Goal: Task Accomplishment & Management: Complete application form

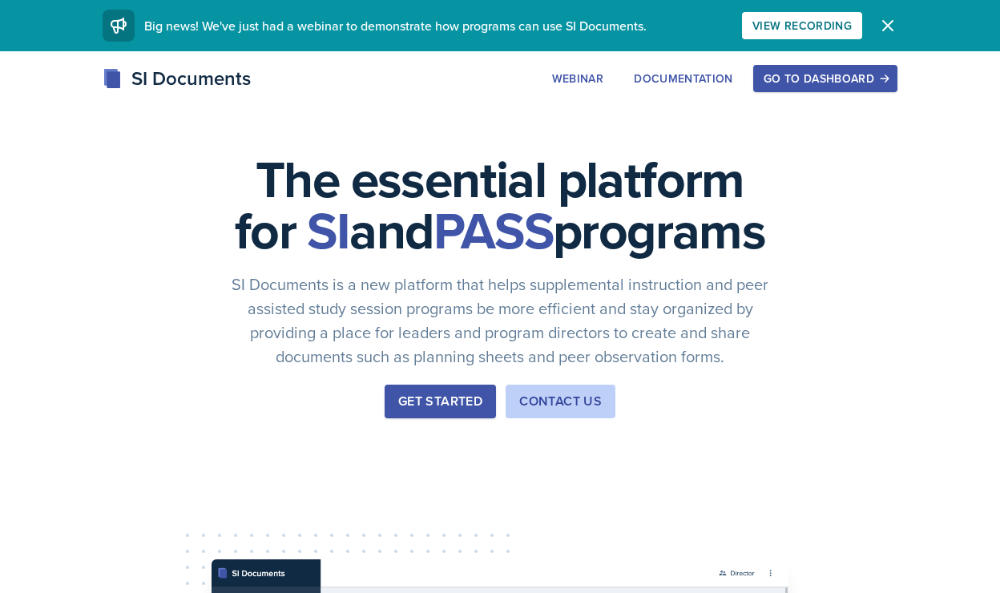
click at [430, 411] on div "Get Started" at bounding box center [440, 401] width 84 height 19
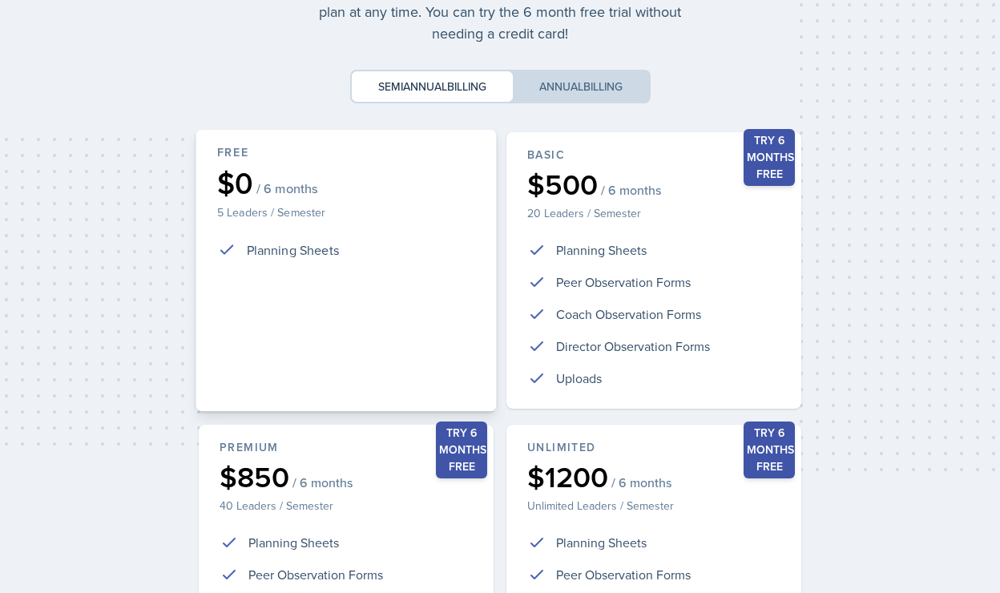
scroll to position [357, 0]
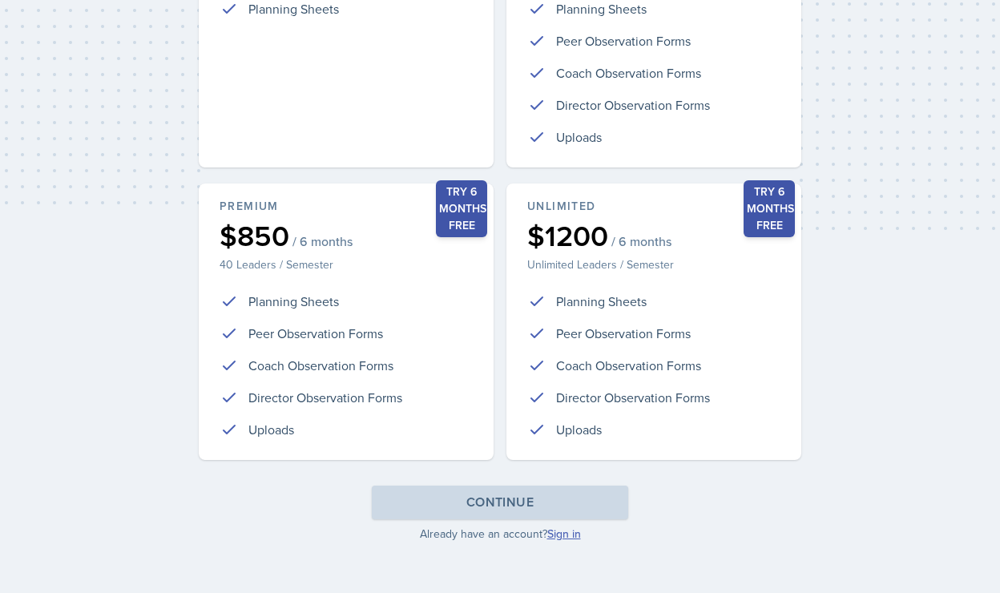
click at [570, 535] on link "Sign in" at bounding box center [564, 534] width 34 height 16
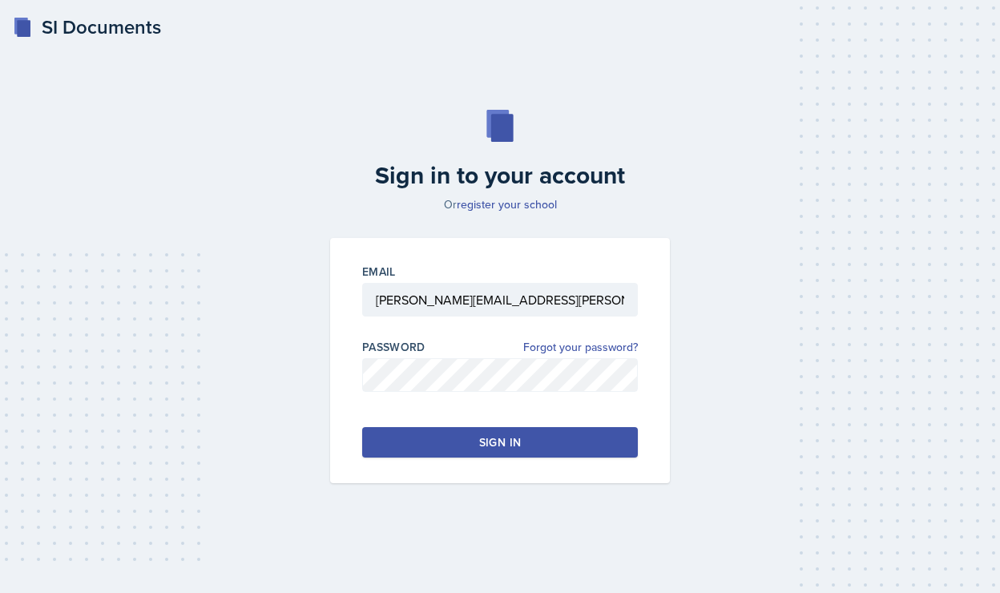
click at [453, 455] on button "Sign in" at bounding box center [500, 442] width 276 height 30
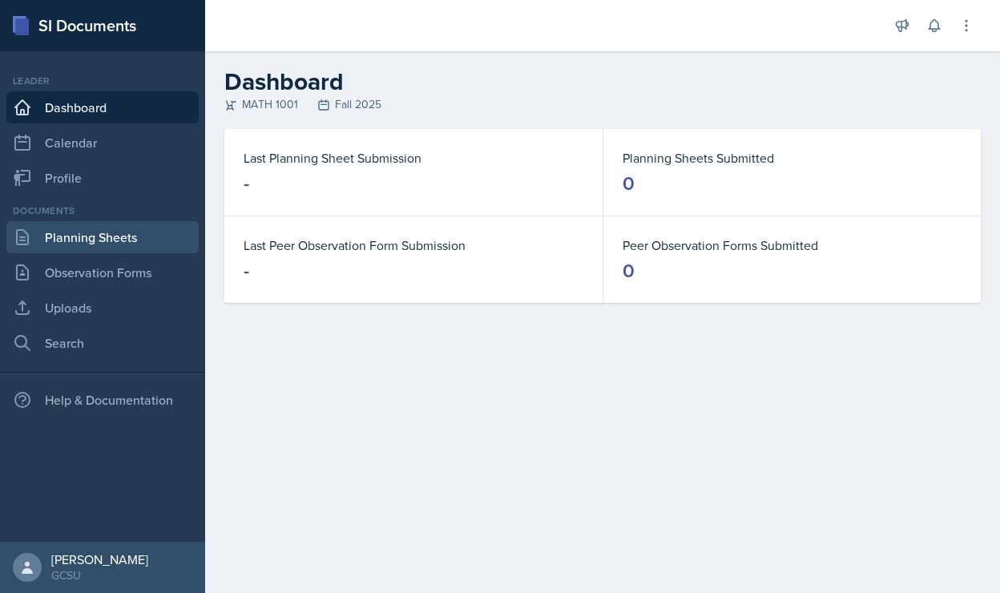
click at [109, 238] on link "Planning Sheets" at bounding box center [102, 237] width 192 height 32
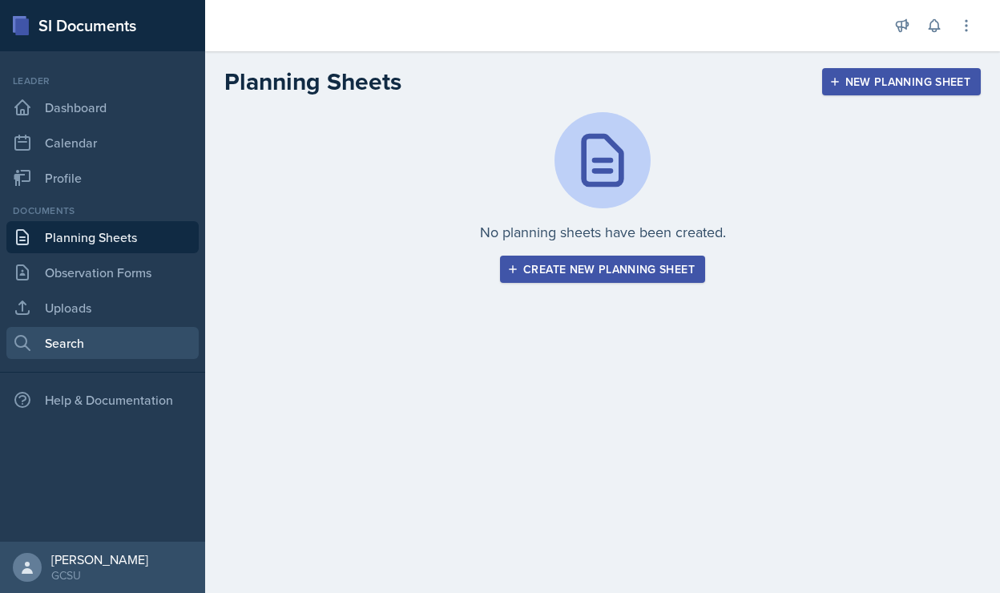
click at [65, 336] on link "Search" at bounding box center [102, 343] width 192 height 32
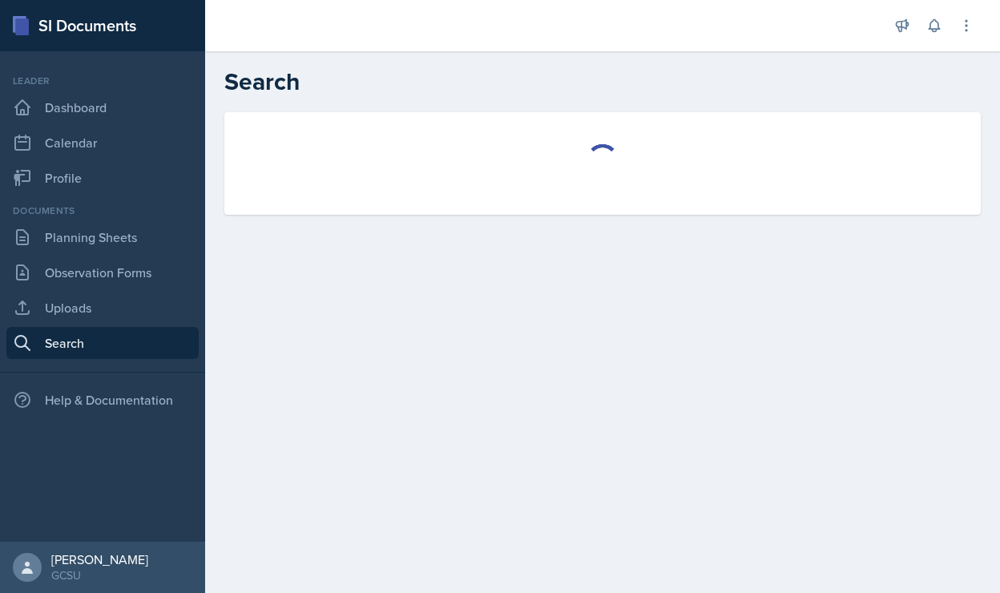
select select "all"
select select "1"
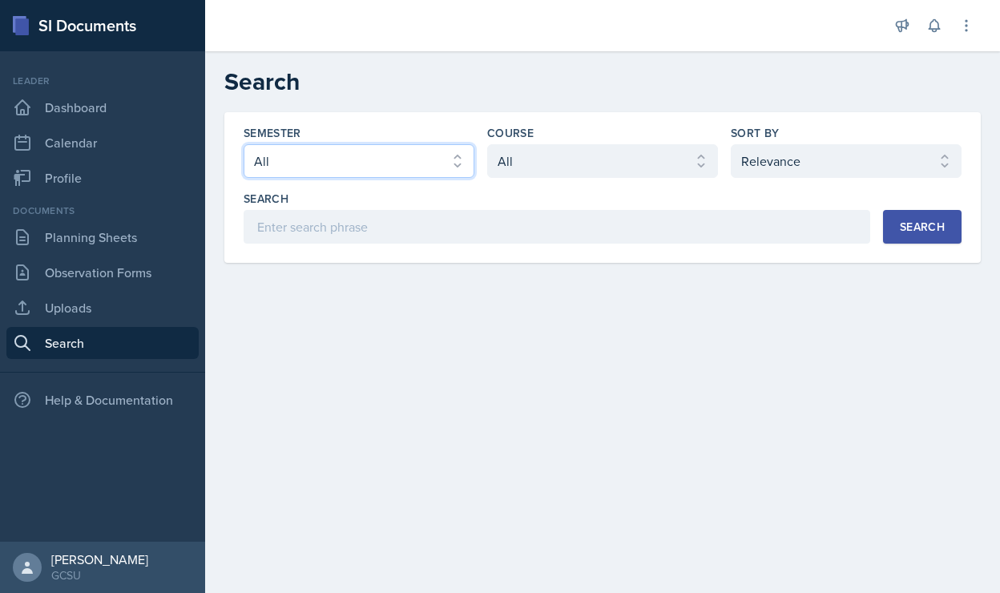
click at [317, 160] on select "Select semester All Fall 2025 Spring 2025 Fall 2024 Spring 2024 Fall 2023 Sprin…" at bounding box center [359, 161] width 231 height 34
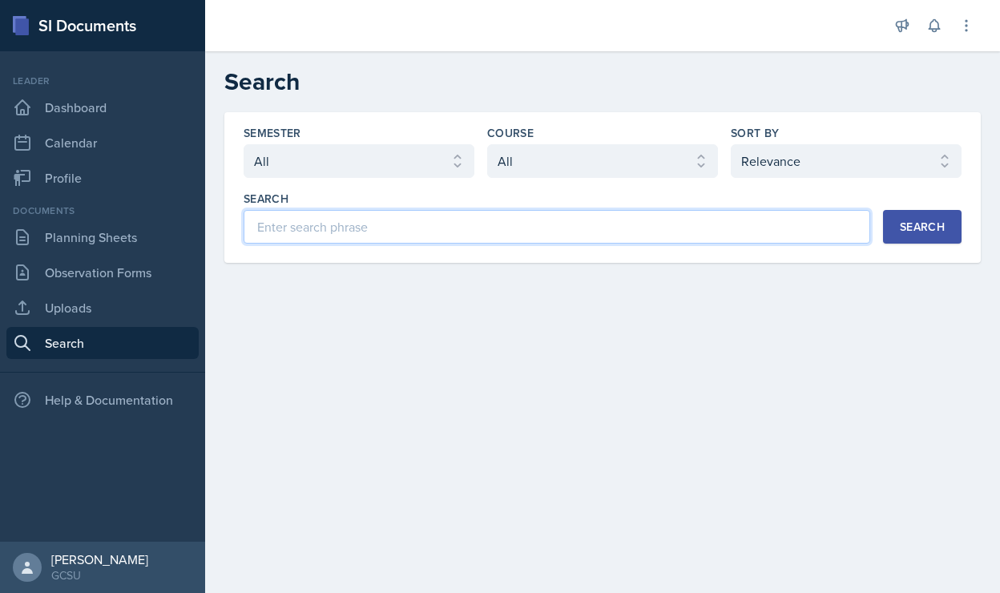
click at [515, 224] on input at bounding box center [557, 227] width 627 height 34
type input "M"
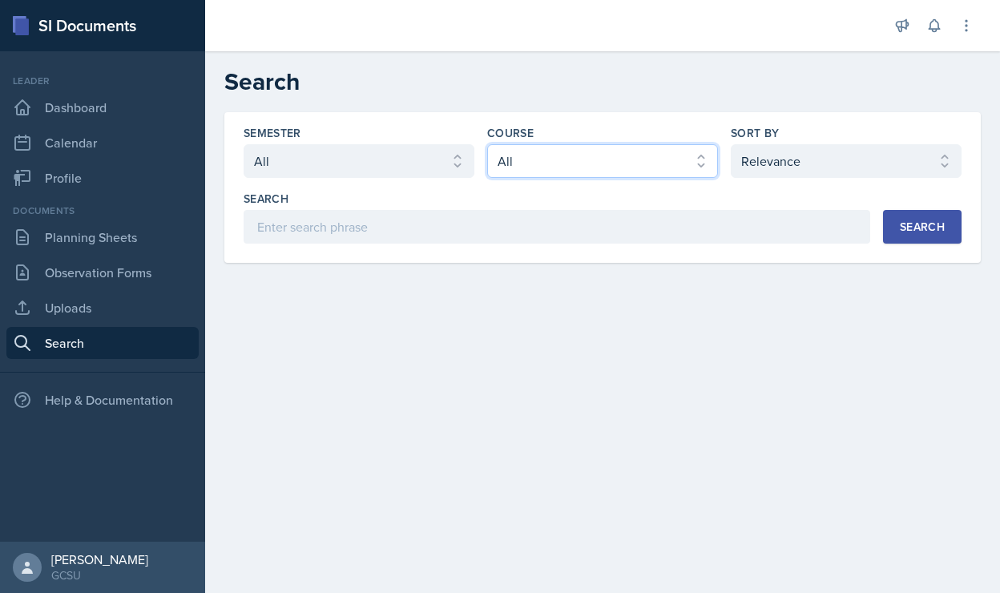
click at [564, 164] on select "Select course All ACCT 3101 ACCT 3102 ASTR 1000 BIOL 1100 BIOL 1107 BIOL 1108 B…" at bounding box center [602, 161] width 231 height 34
select select "c791e157-50e7-4c52-bb41-8889e21dc1fd"
click at [487, 144] on select "Select course All ACCT 3101 ACCT 3102 ASTR 1000 BIOL 1100 BIOL 1107 BIOL 1108 B…" at bounding box center [602, 161] width 231 height 34
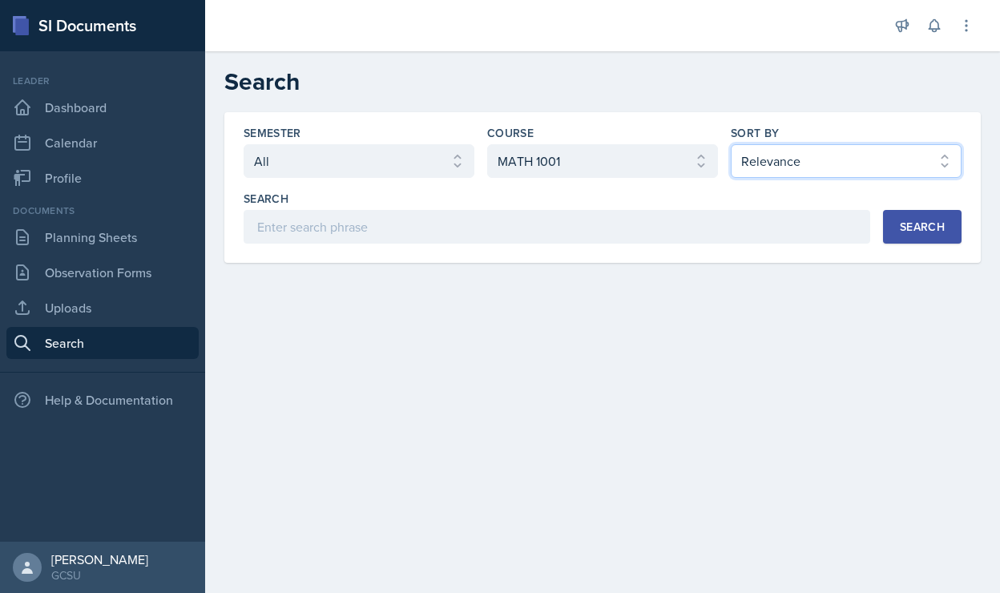
click at [746, 168] on select "Select sort by Relevance Document Date (Asc) Document Date (Desc)" at bounding box center [846, 161] width 231 height 34
click at [910, 237] on button "Search" at bounding box center [922, 227] width 79 height 34
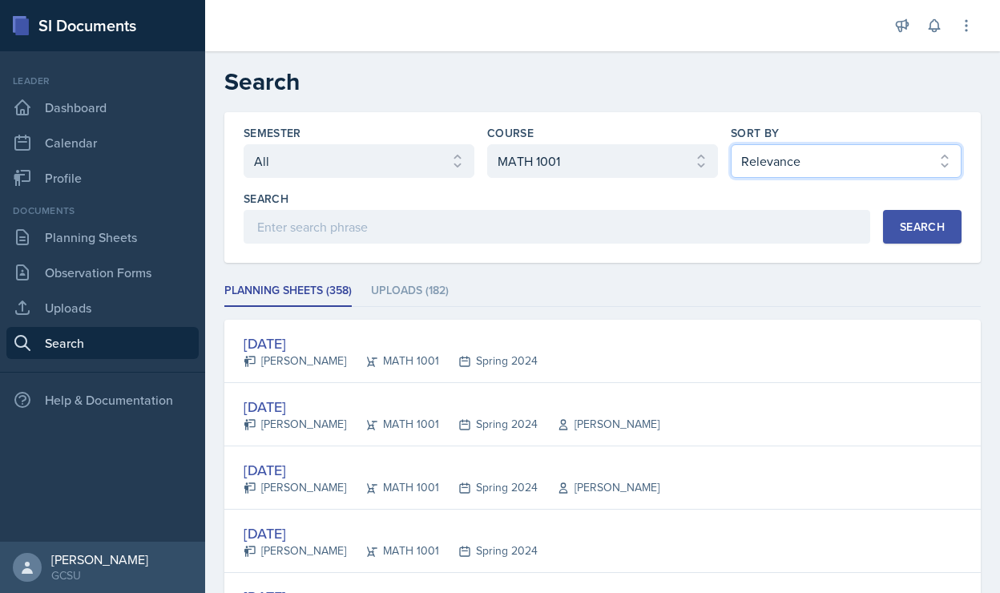
click at [820, 154] on select "Select sort by Relevance Document Date (Asc) Document Date (Desc)" at bounding box center [846, 161] width 231 height 34
select select "3"
click at [731, 144] on select "Select sort by Relevance Document Date (Asc) Document Date (Desc)" at bounding box center [846, 161] width 231 height 34
click at [905, 225] on div "Search" at bounding box center [922, 226] width 45 height 13
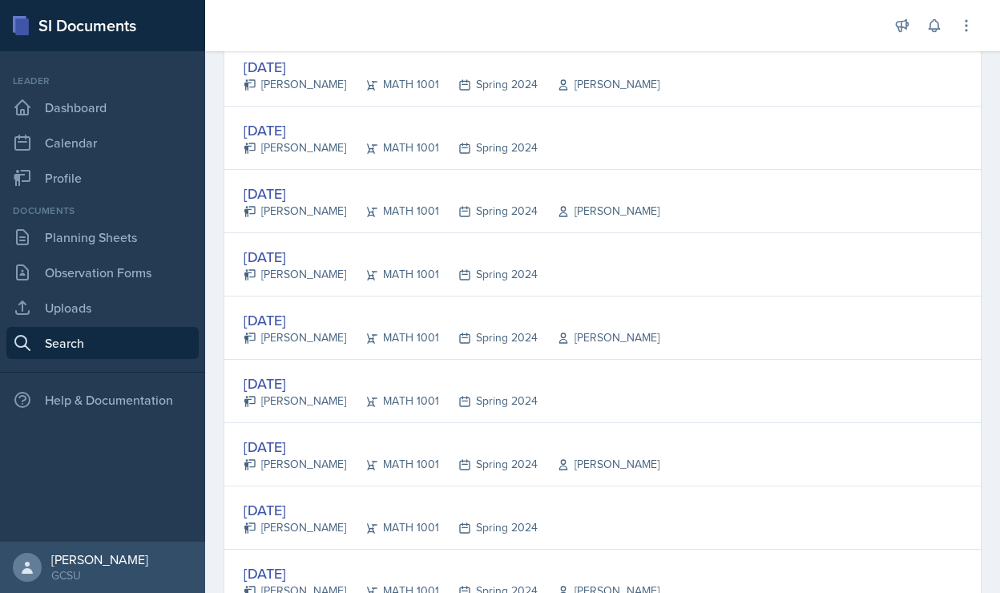
scroll to position [2994, 0]
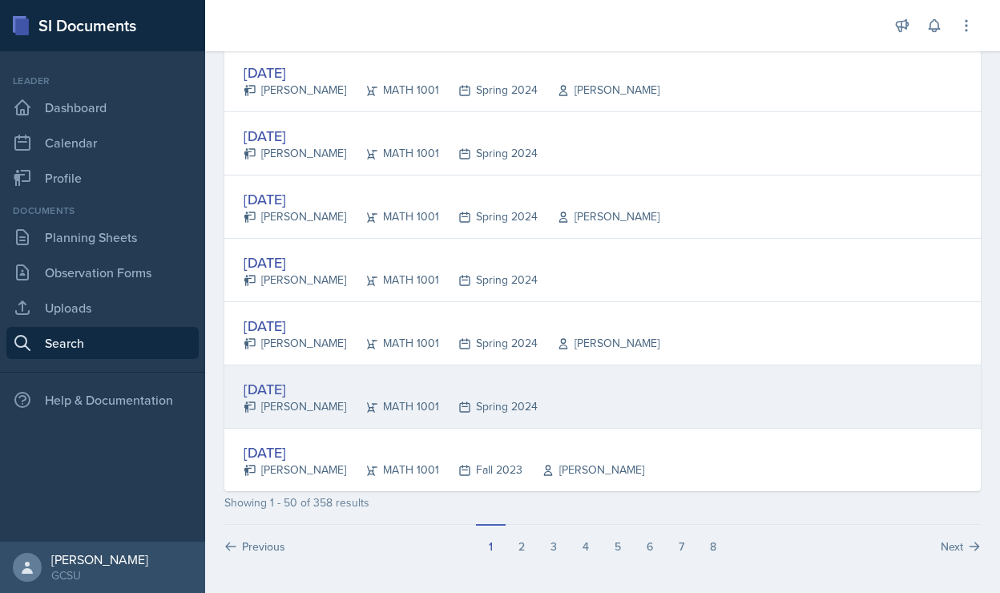
click at [281, 385] on div "[DATE]" at bounding box center [391, 389] width 294 height 22
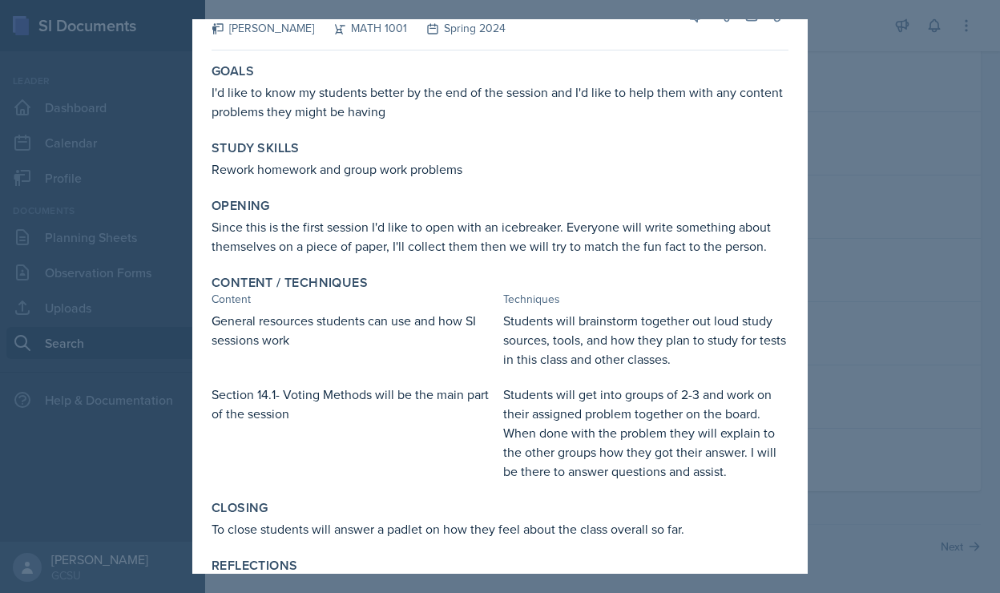
scroll to position [0, 0]
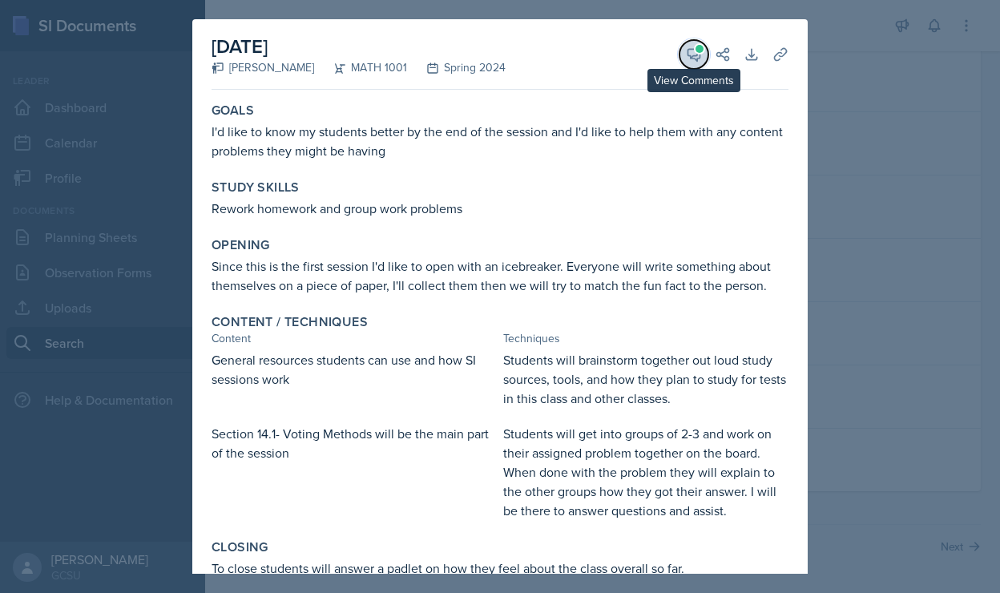
click at [697, 60] on icon at bounding box center [695, 55] width 12 height 12
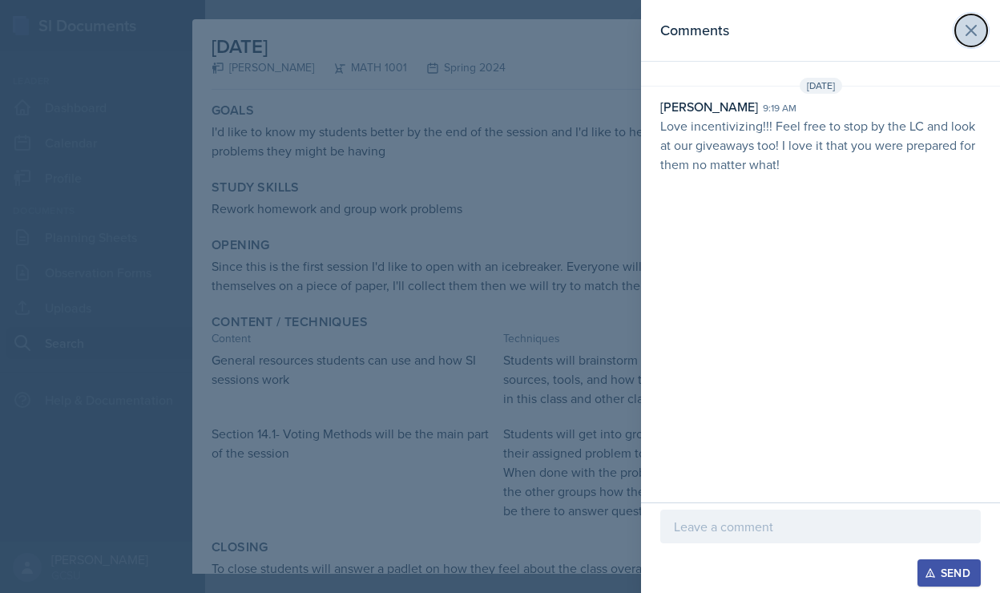
click at [964, 28] on icon at bounding box center [971, 30] width 19 height 19
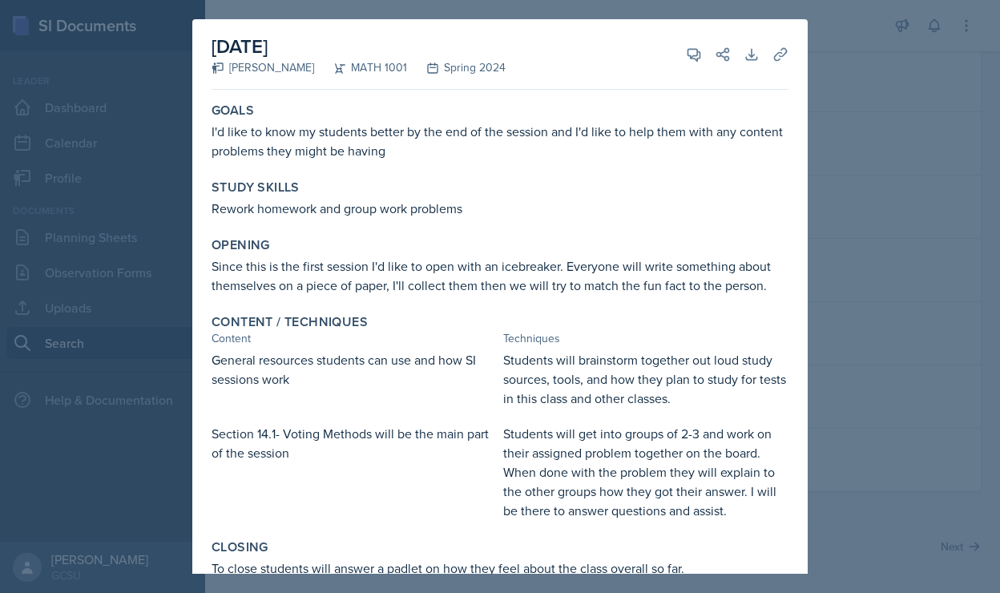
click at [920, 66] on div at bounding box center [500, 296] width 1000 height 593
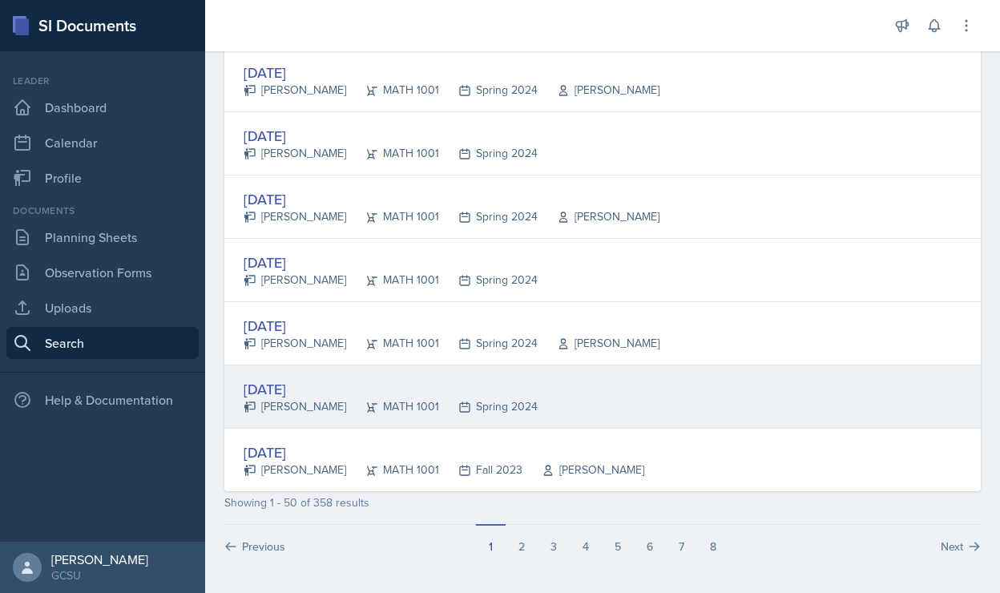
click at [311, 385] on div "[DATE]" at bounding box center [391, 389] width 294 height 22
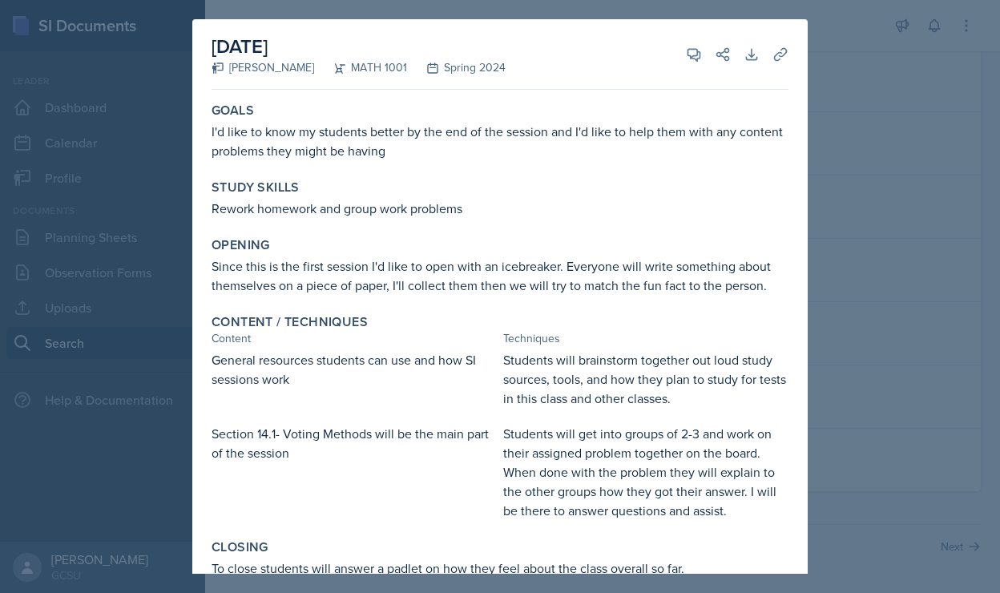
click at [113, 501] on div at bounding box center [500, 296] width 1000 height 593
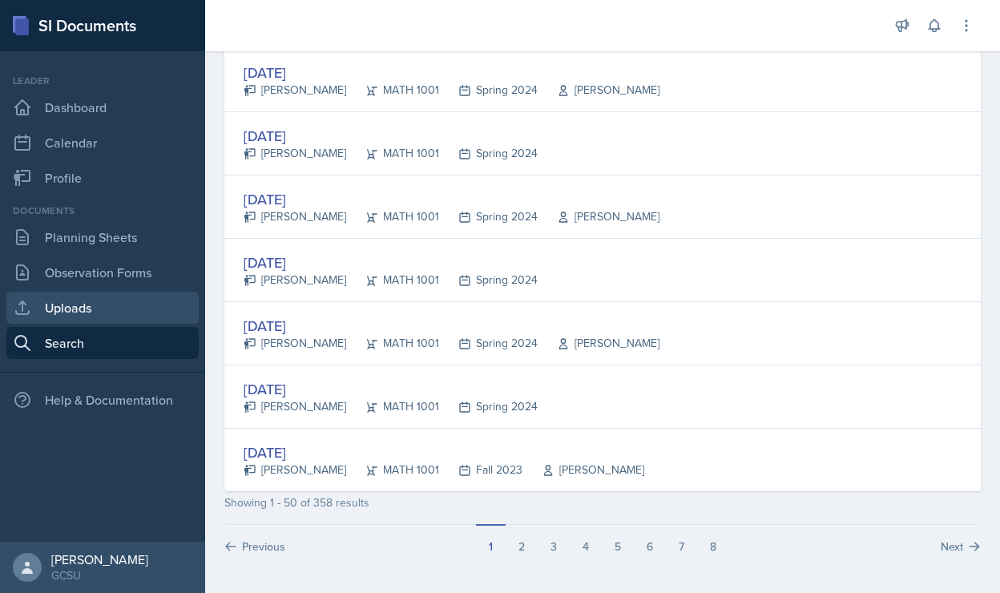
click at [104, 311] on link "Uploads" at bounding box center [102, 308] width 192 height 32
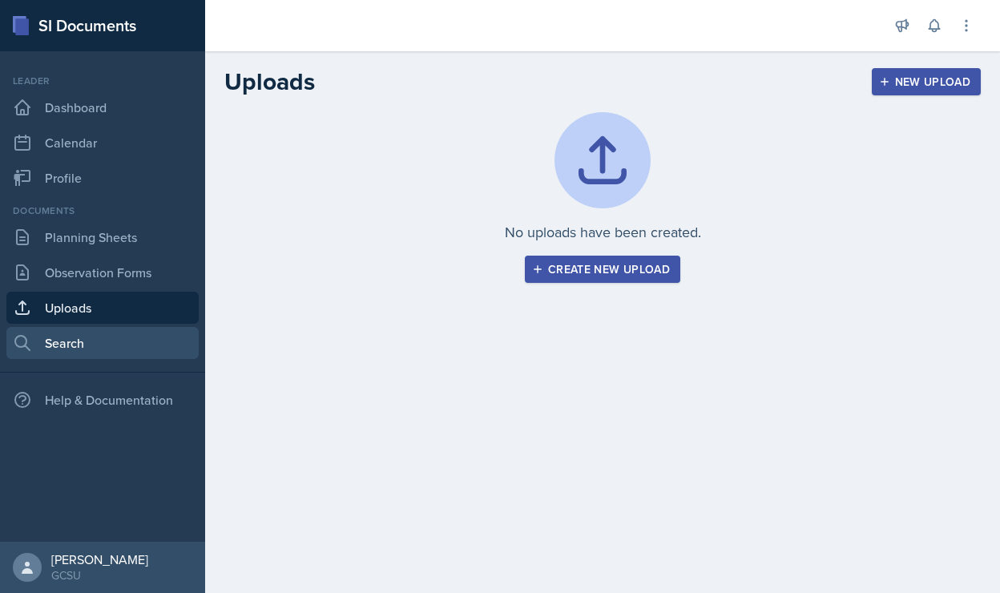
click at [107, 349] on link "Search" at bounding box center [102, 343] width 192 height 32
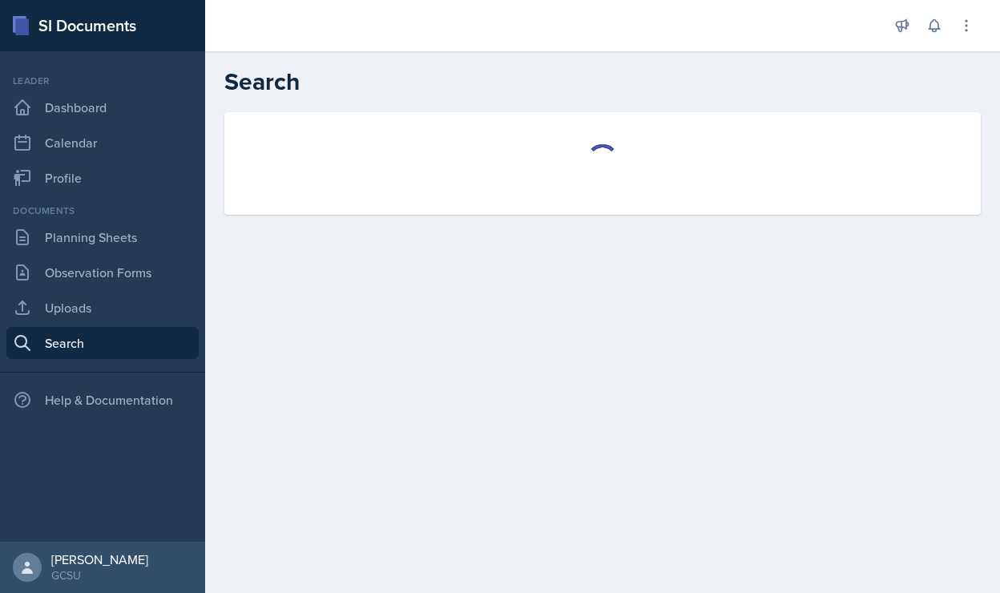
select select "all"
select select "1"
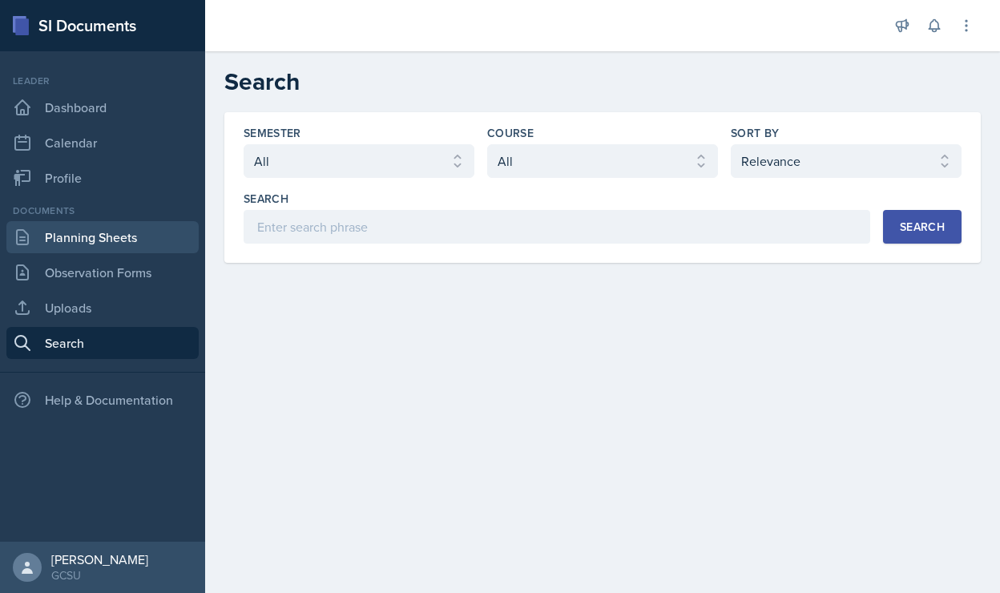
click at [139, 225] on link "Planning Sheets" at bounding box center [102, 237] width 192 height 32
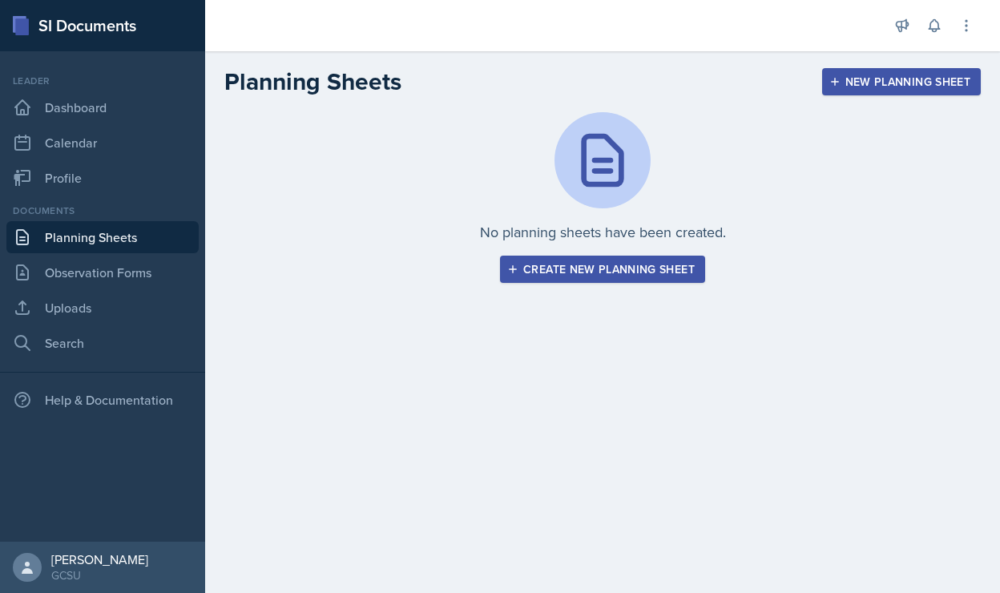
click at [584, 270] on div "Create new planning sheet" at bounding box center [603, 269] width 184 height 13
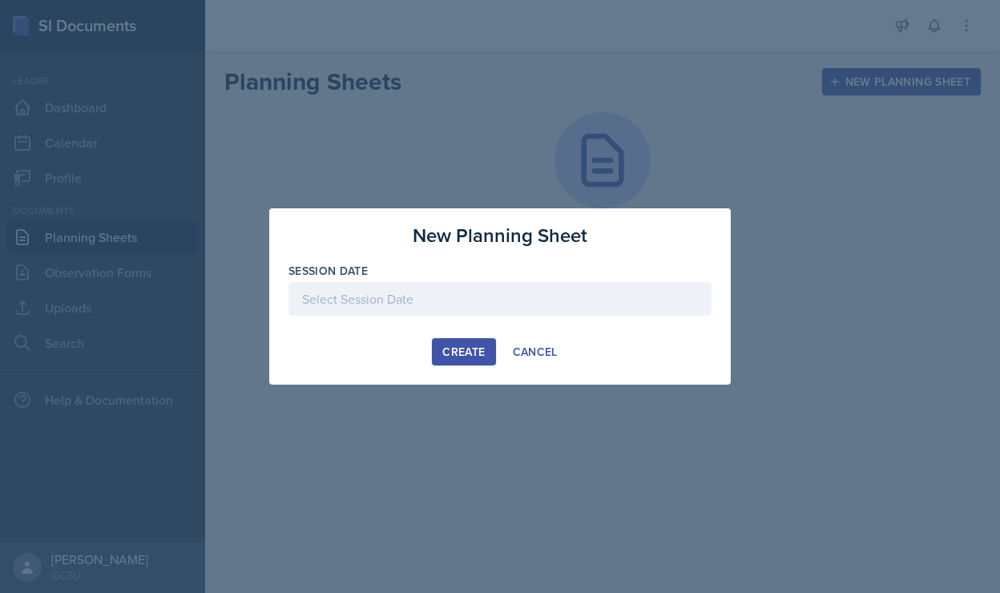
click at [487, 301] on div at bounding box center [500, 299] width 423 height 34
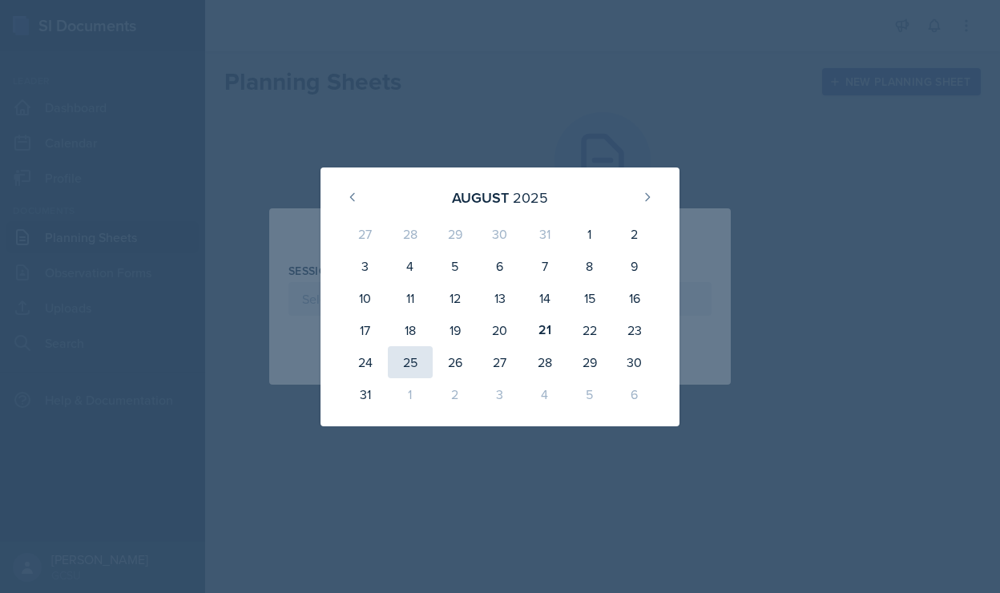
click at [414, 360] on div "25" at bounding box center [410, 362] width 45 height 32
type input "August 25th, 2025"
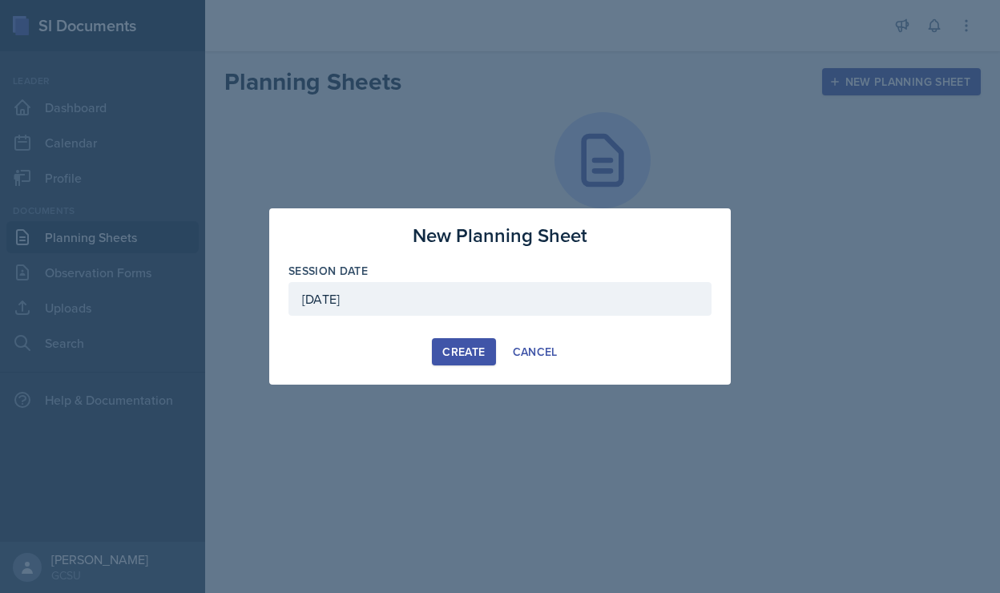
click at [454, 350] on div "Create" at bounding box center [463, 351] width 42 height 13
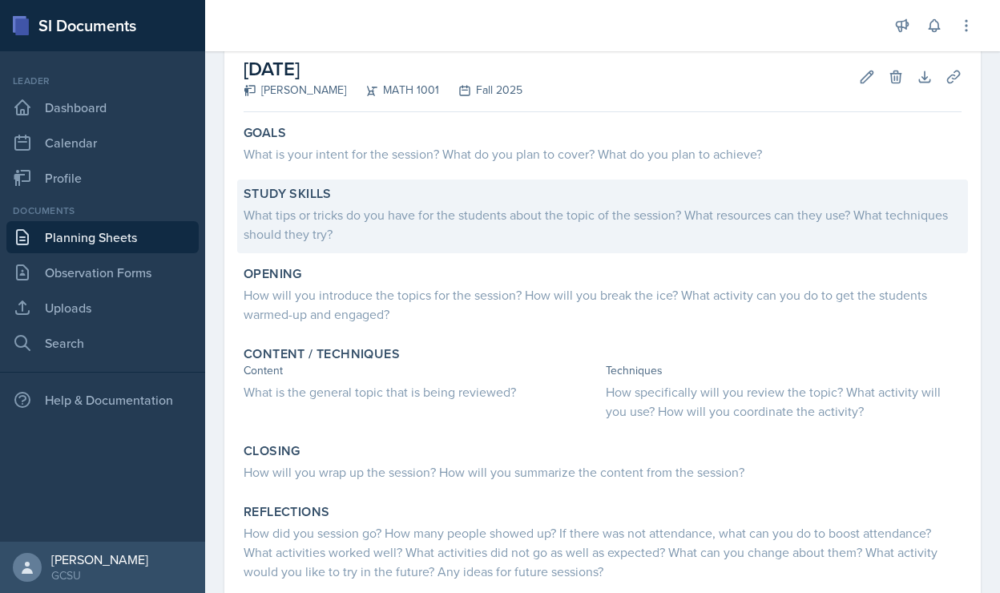
scroll to position [81, 0]
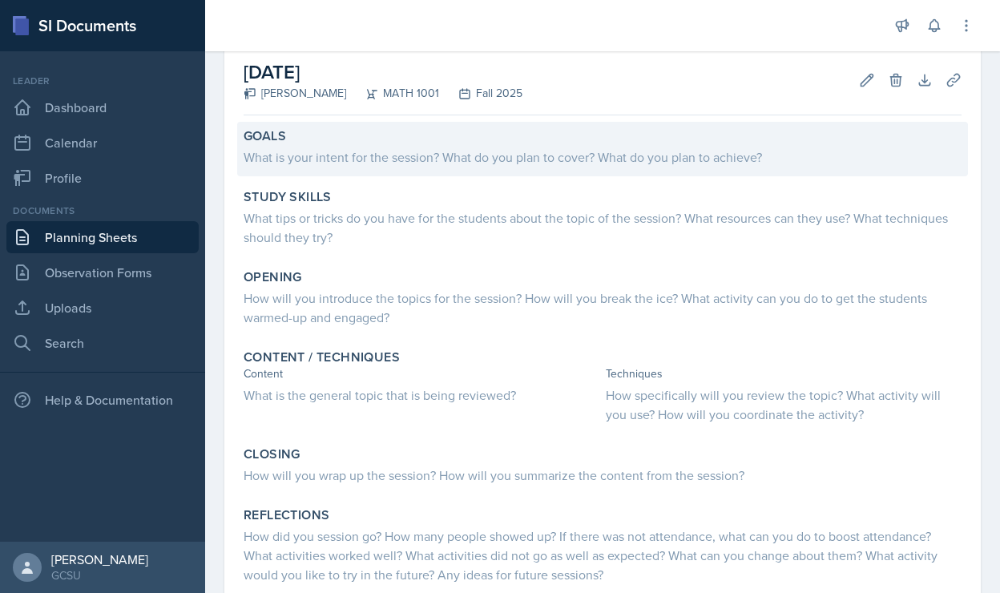
click at [465, 161] on div "What is your intent for the session? What do you plan to cover? What do you pla…" at bounding box center [603, 156] width 718 height 19
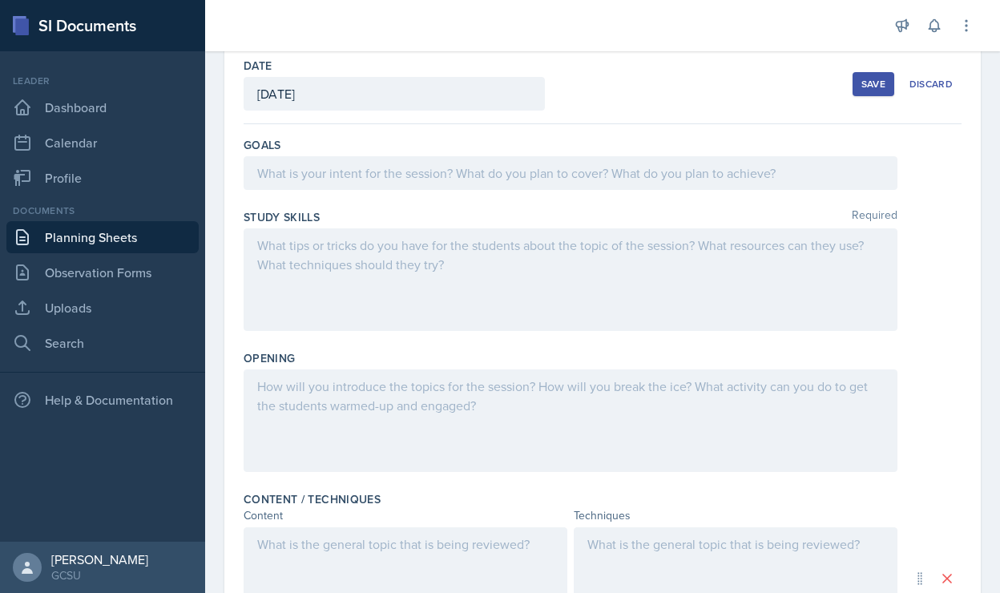
scroll to position [75, 0]
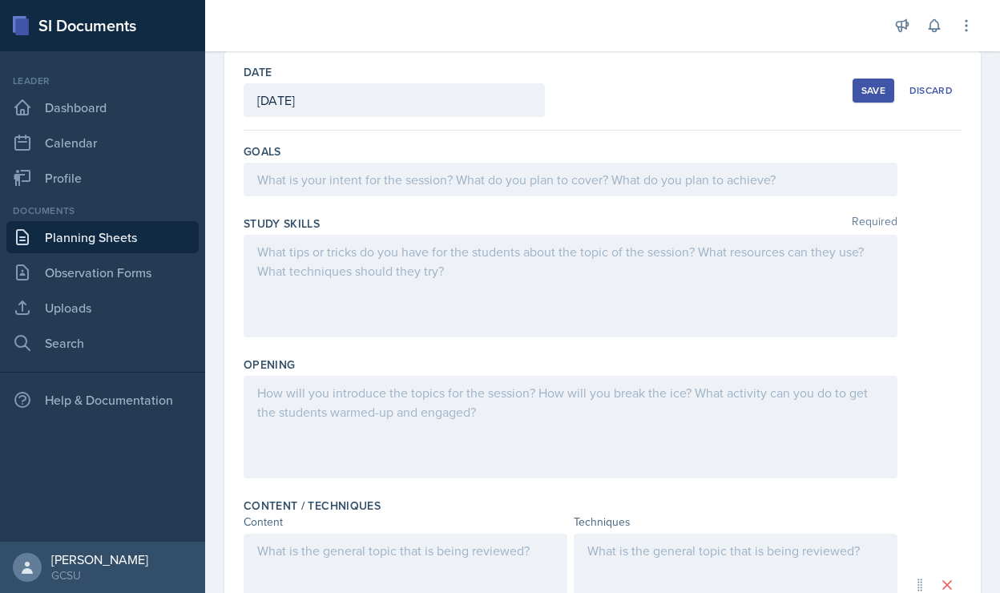
click at [392, 176] on div at bounding box center [571, 180] width 654 height 34
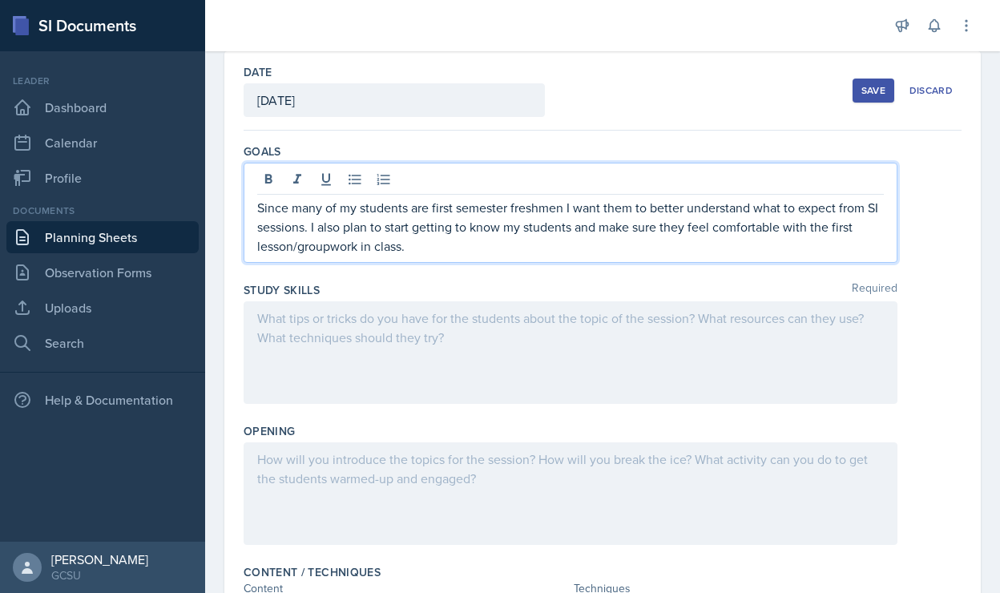
click at [446, 366] on div at bounding box center [571, 352] width 654 height 103
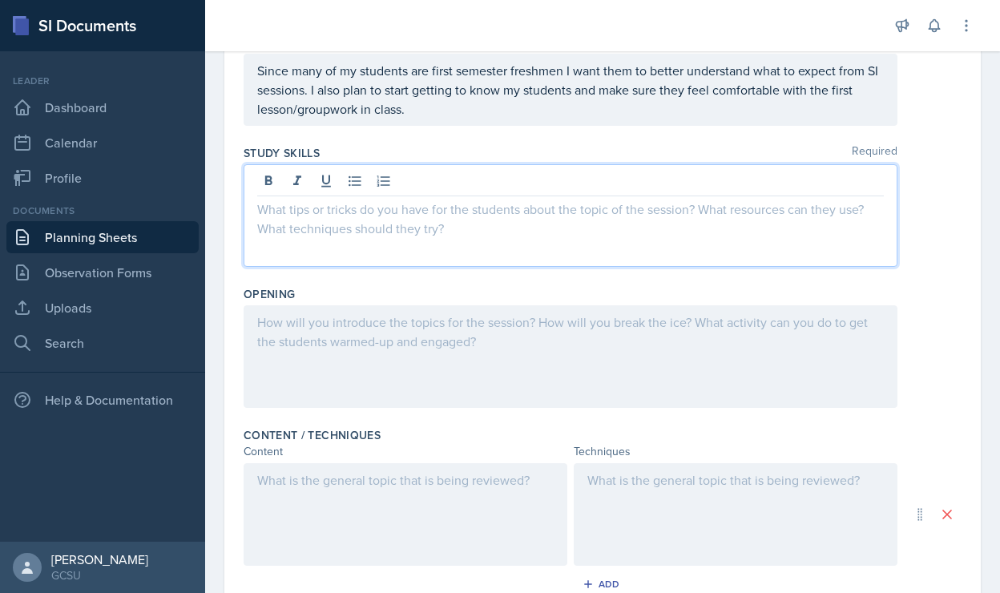
scroll to position [188, 0]
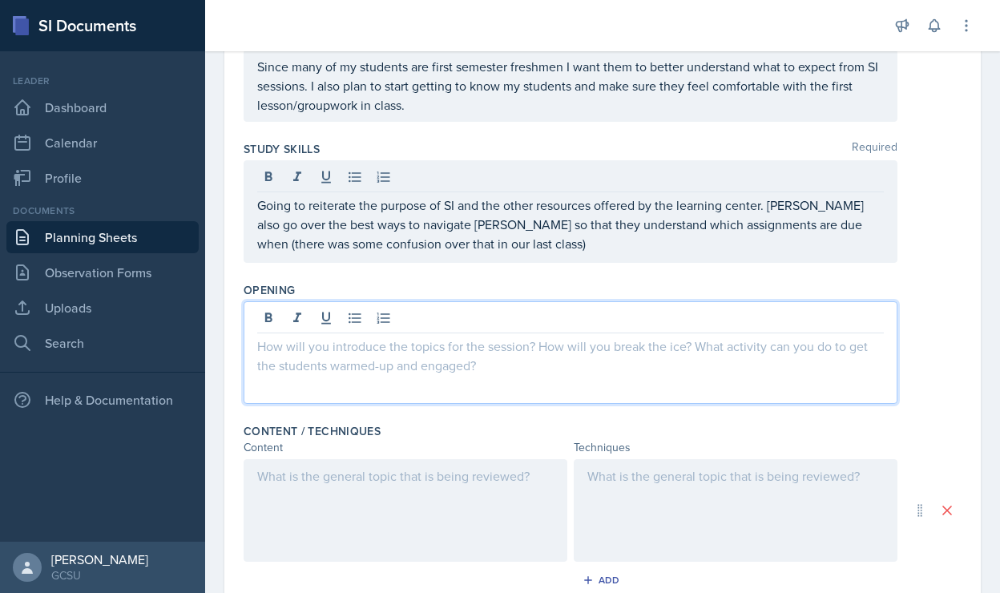
click at [370, 321] on div at bounding box center [571, 352] width 654 height 103
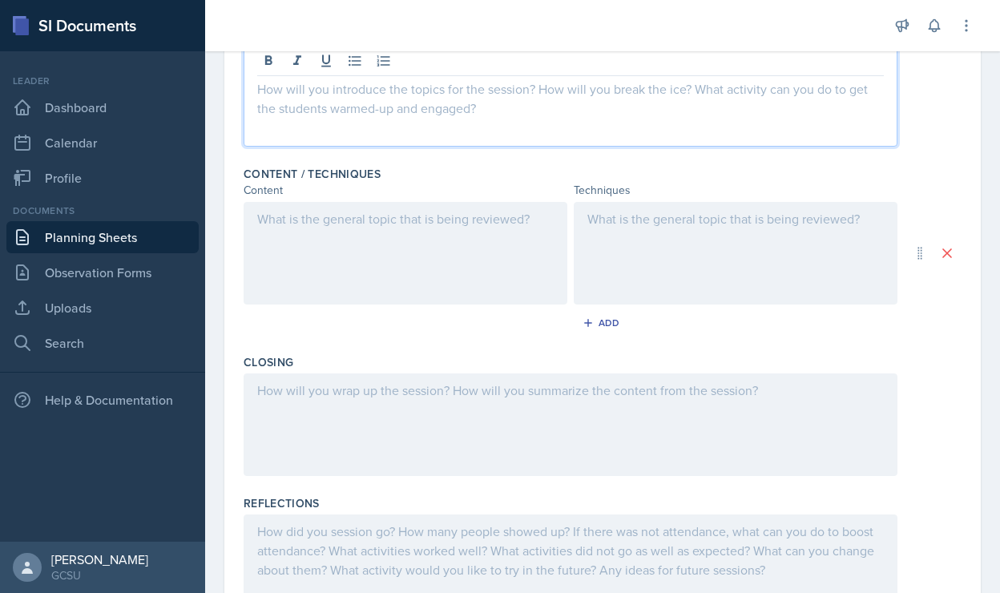
scroll to position [454, 0]
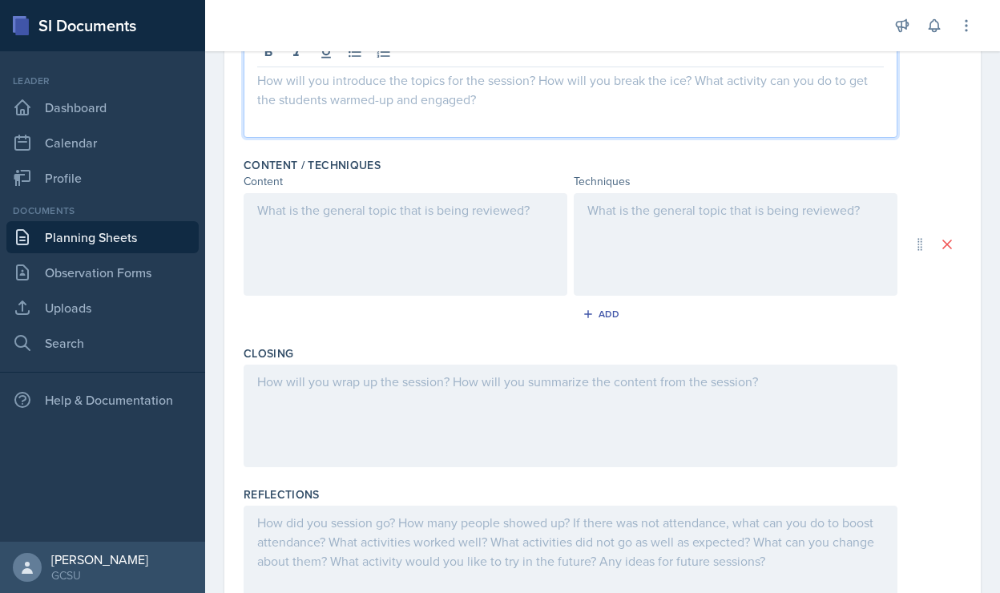
click at [313, 242] on div at bounding box center [406, 244] width 324 height 103
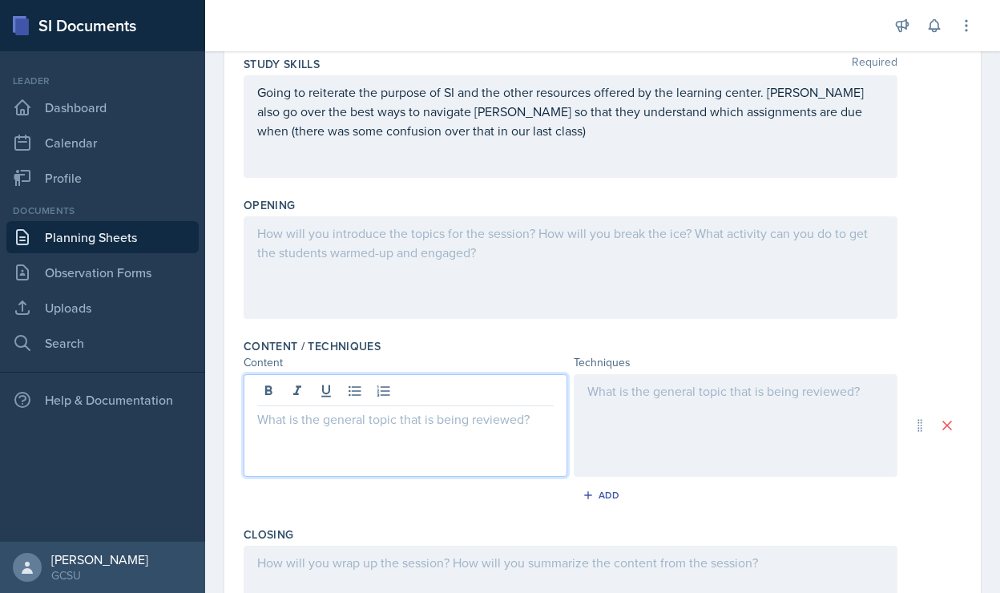
scroll to position [212, 0]
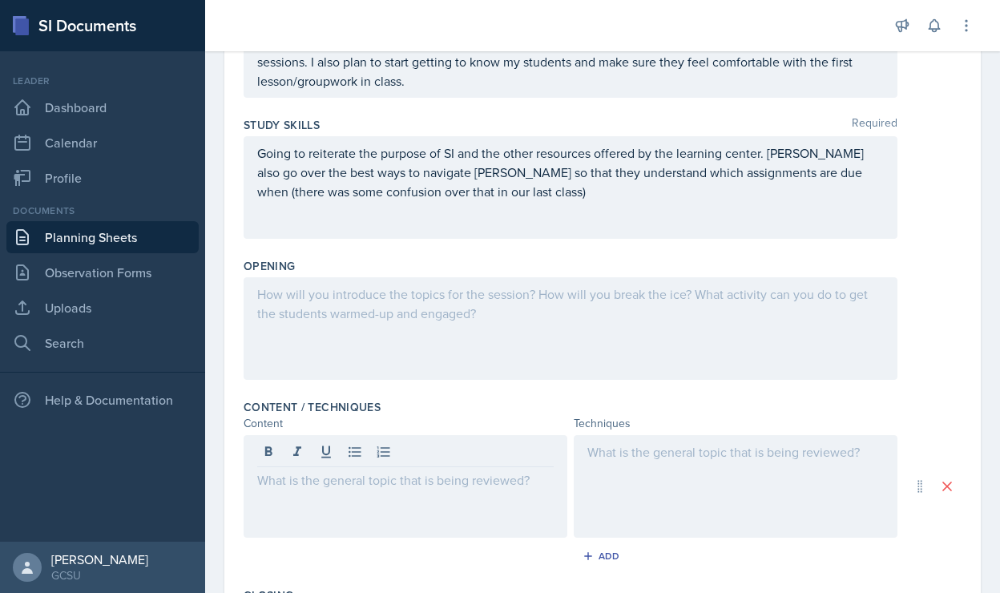
click at [323, 319] on div at bounding box center [571, 328] width 654 height 103
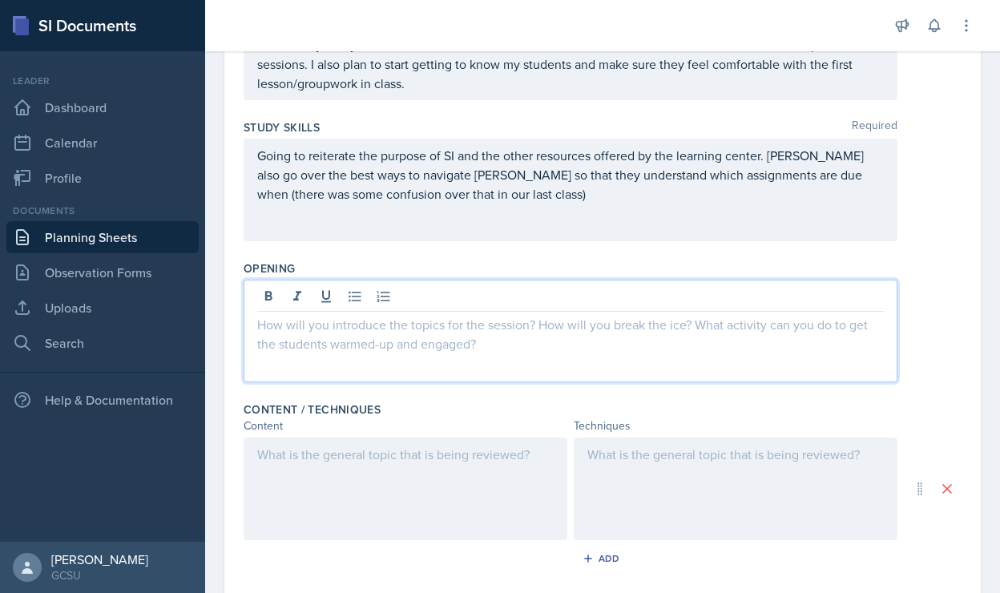
scroll to position [204, 0]
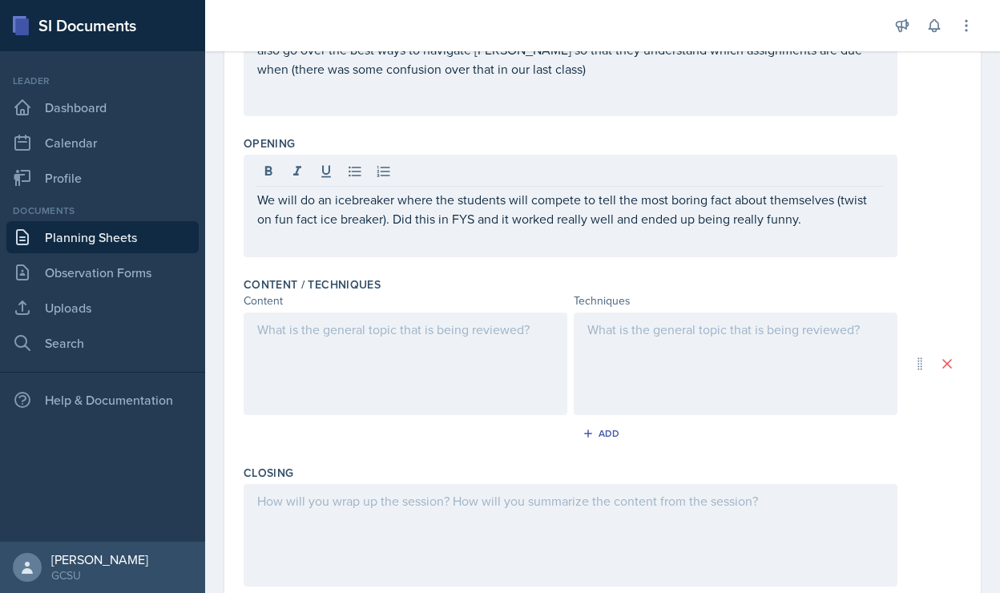
click at [362, 365] on div at bounding box center [406, 364] width 324 height 103
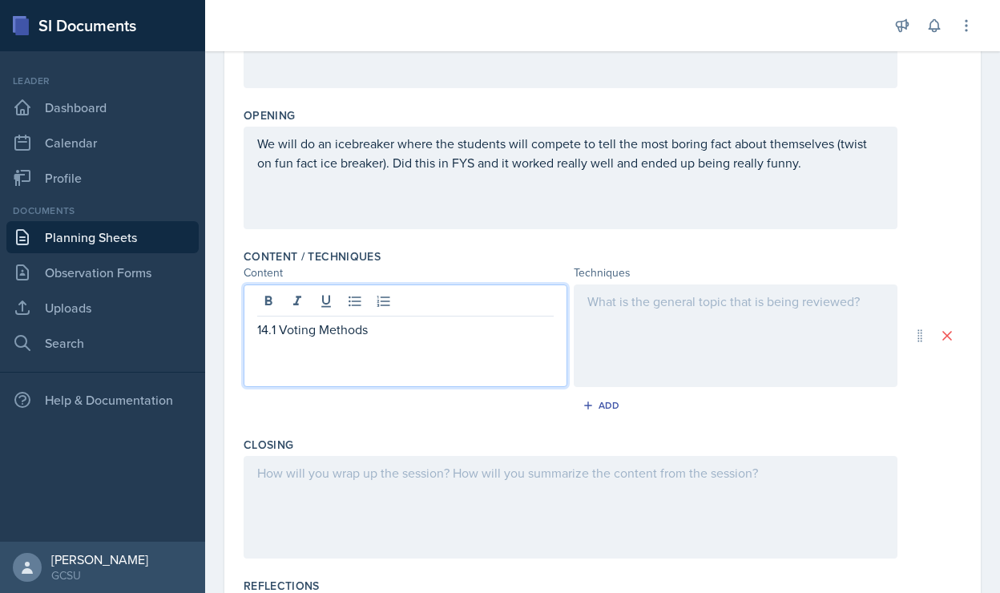
click at [634, 305] on div at bounding box center [736, 336] width 324 height 103
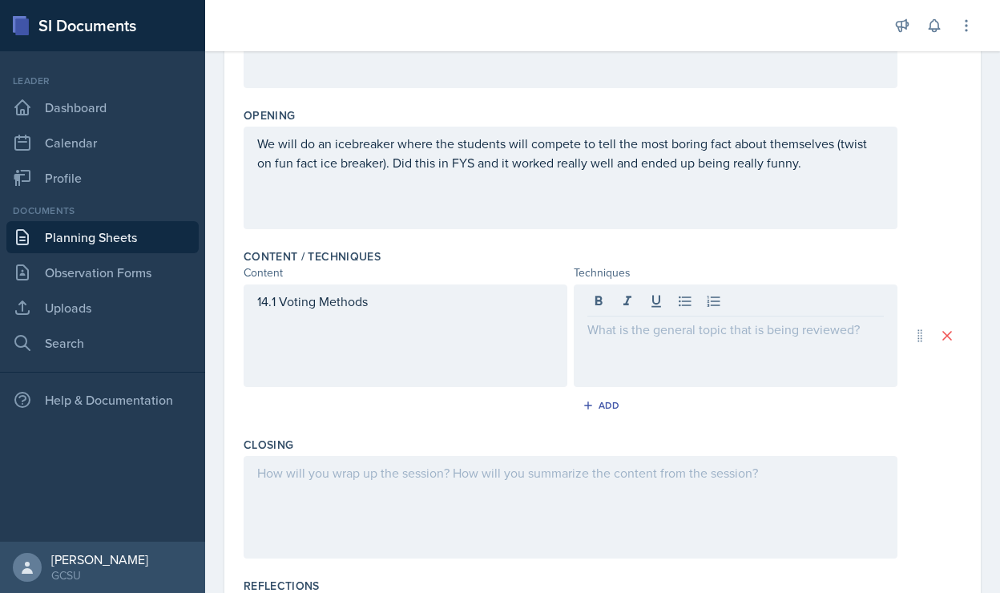
click at [465, 446] on div "Closing" at bounding box center [603, 445] width 718 height 16
click at [494, 333] on div "14.1 Voting Methods" at bounding box center [406, 336] width 324 height 103
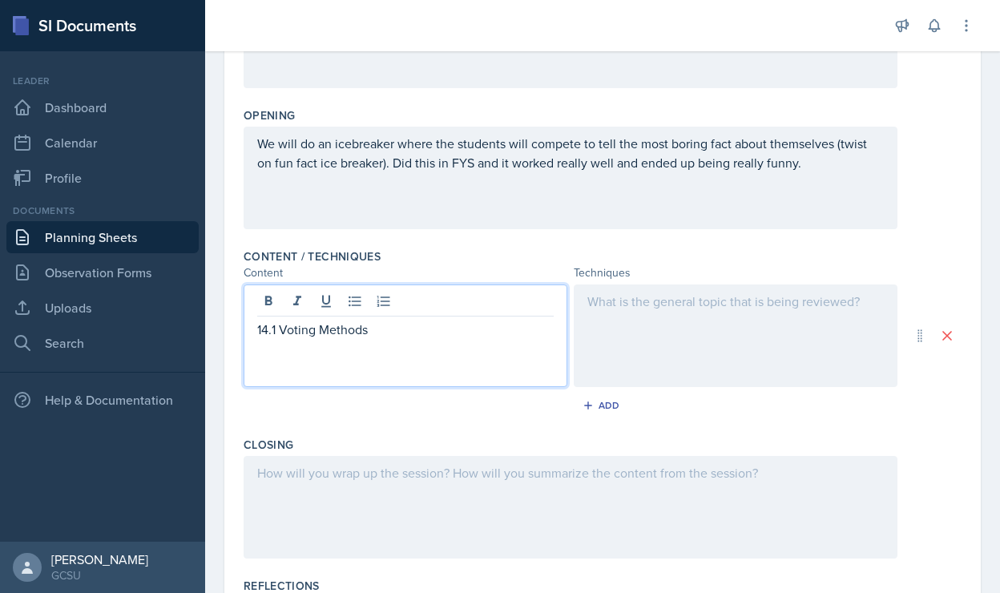
scroll to position [390, 0]
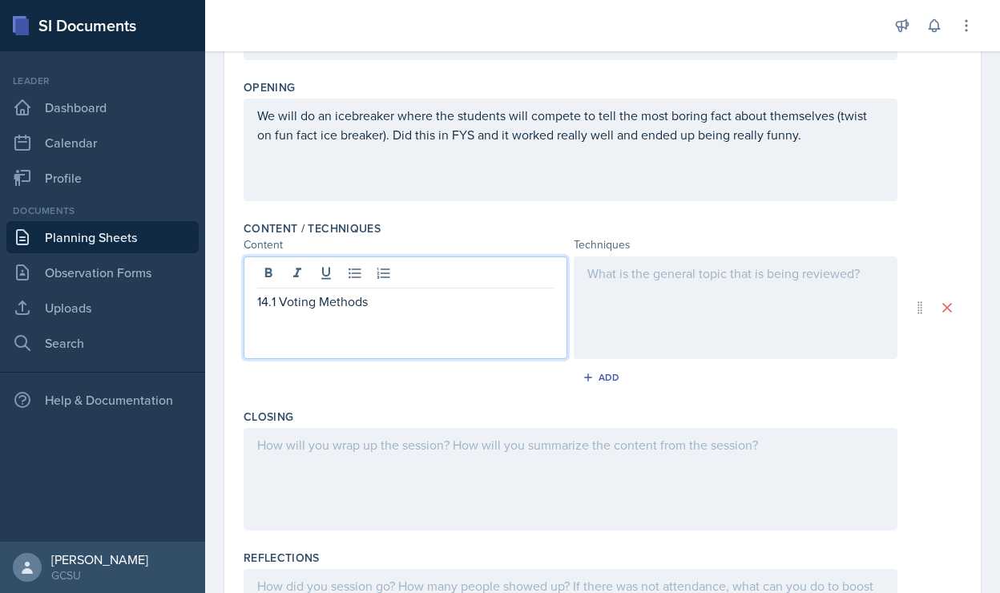
click at [648, 328] on div at bounding box center [736, 308] width 324 height 103
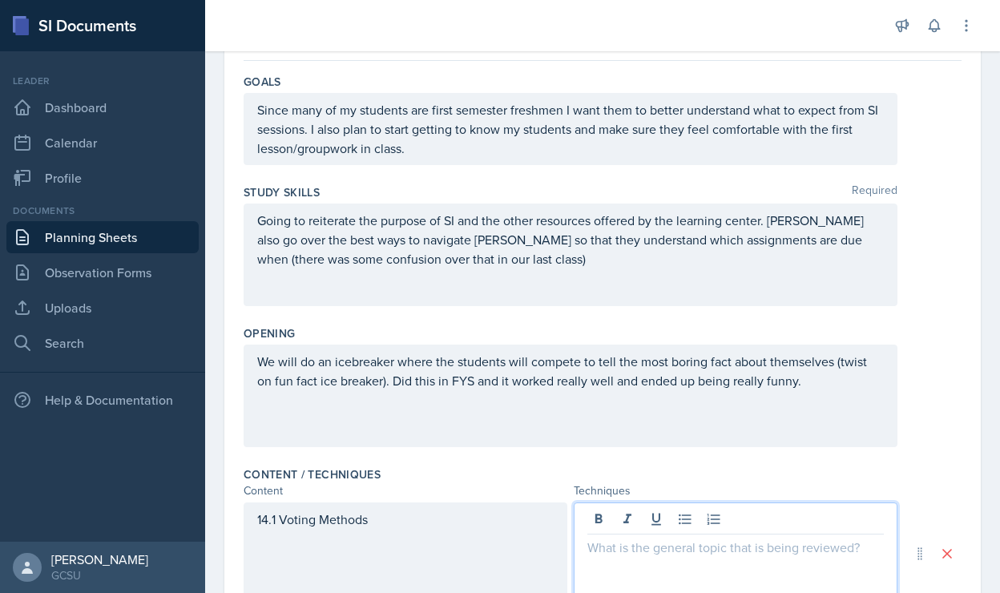
scroll to position [196, 0]
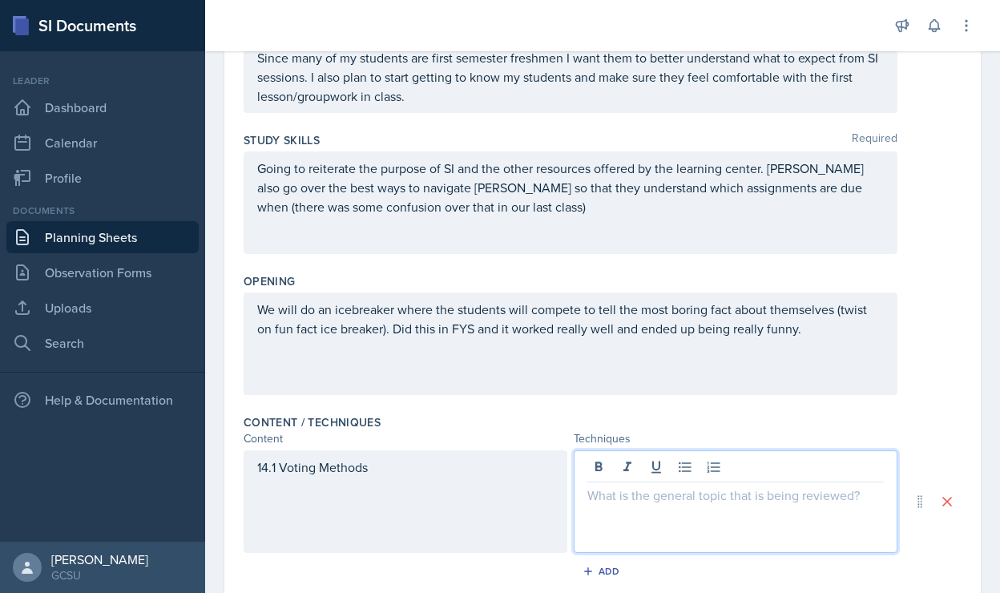
click at [452, 422] on div "Content / Techniques" at bounding box center [603, 422] width 718 height 16
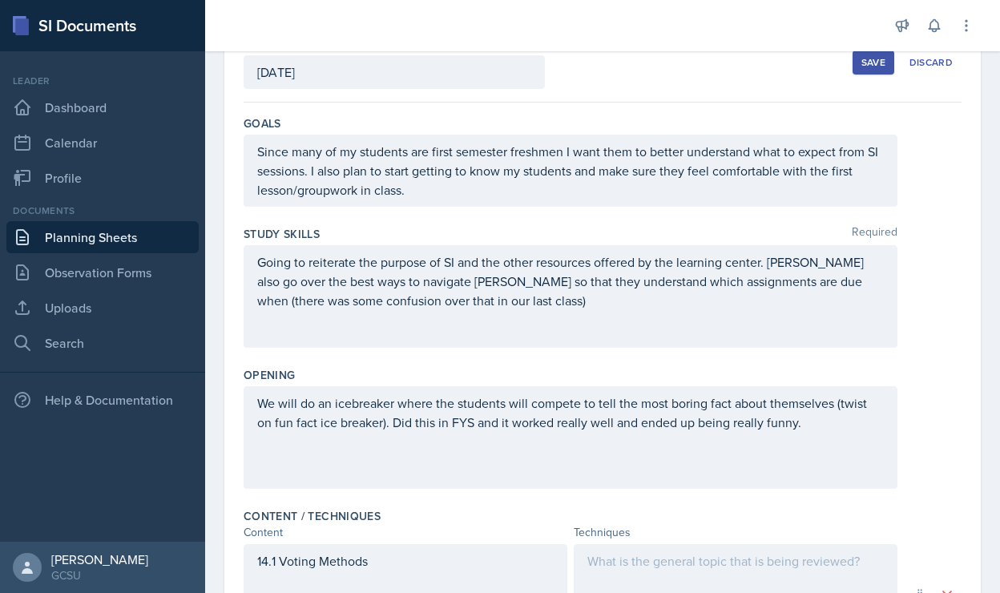
scroll to position [0, 0]
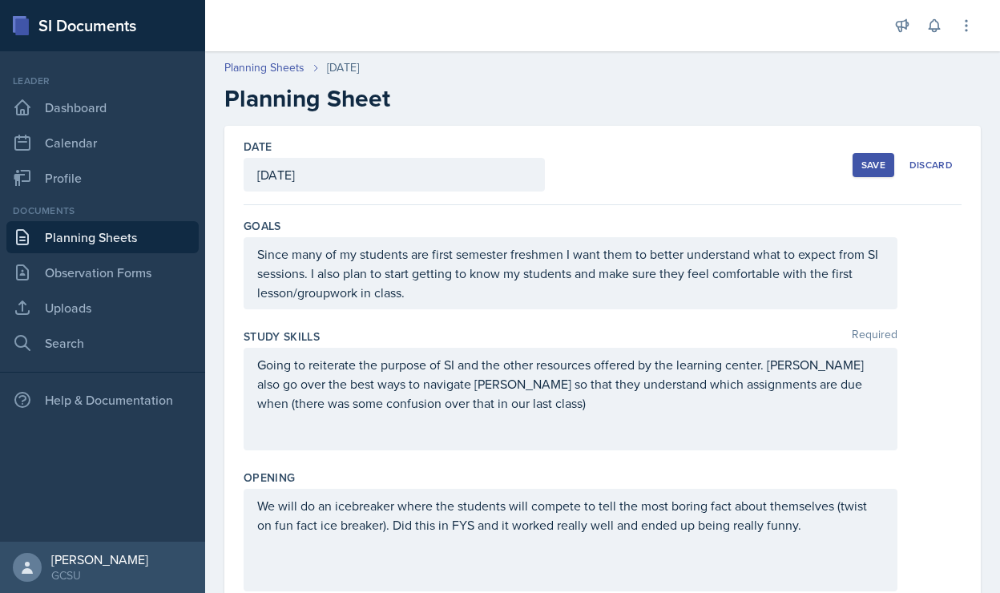
click at [863, 157] on button "Save" at bounding box center [874, 165] width 42 height 24
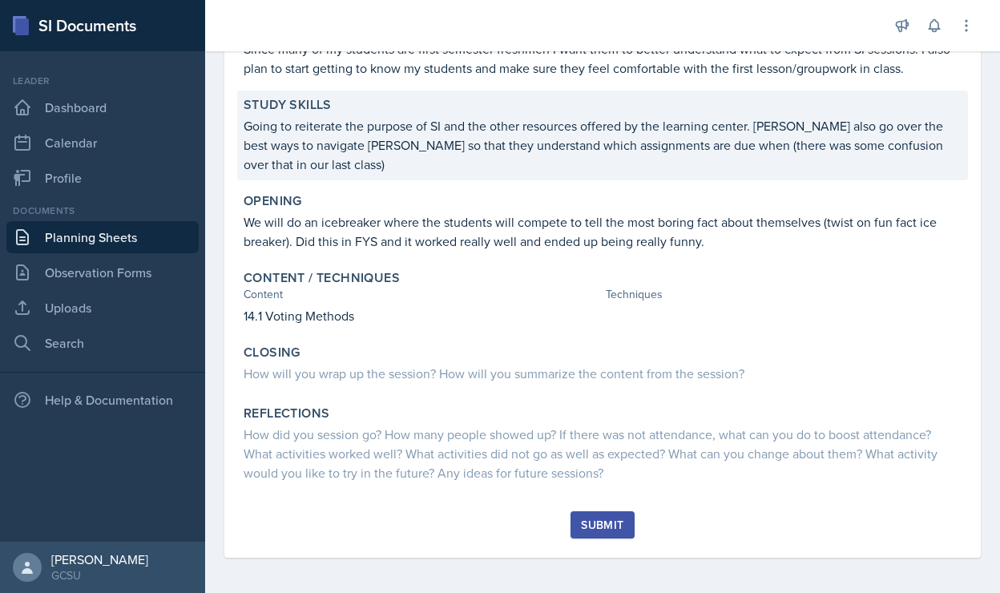
scroll to position [192, 0]
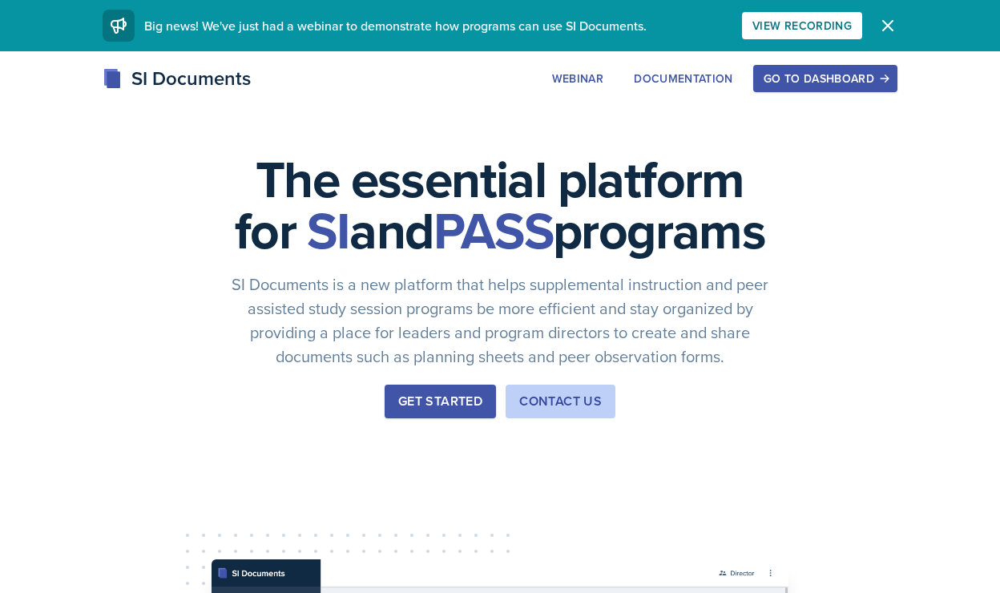
click at [435, 411] on div "Get Started" at bounding box center [440, 401] width 84 height 19
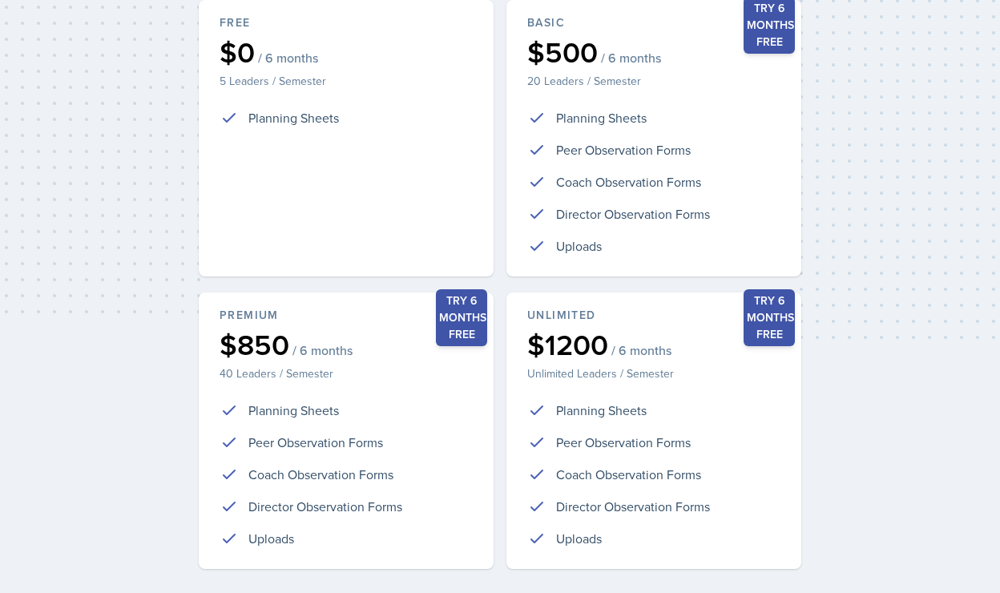
scroll to position [357, 0]
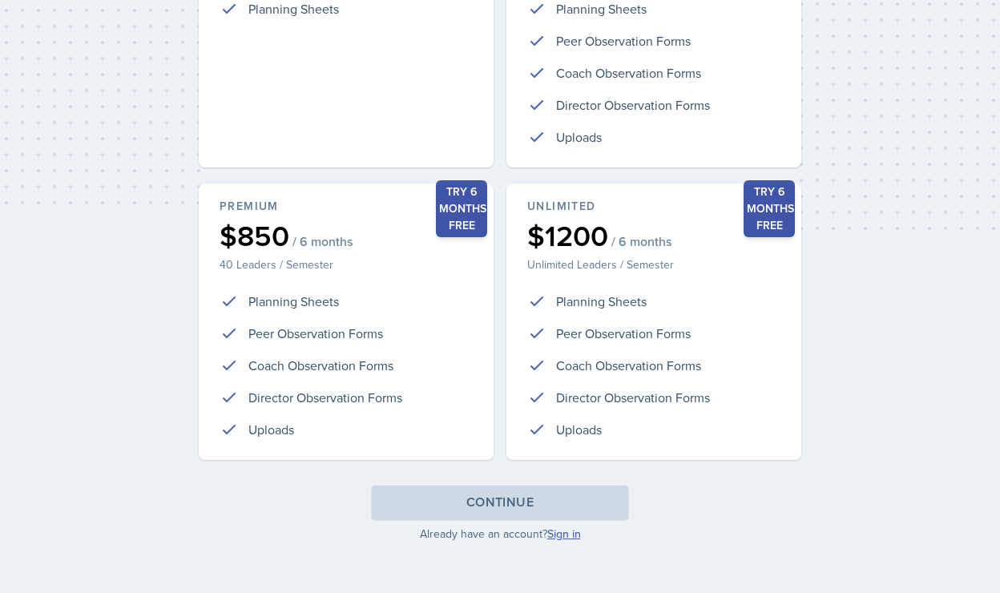
click at [568, 535] on link "Sign in" at bounding box center [564, 534] width 34 height 16
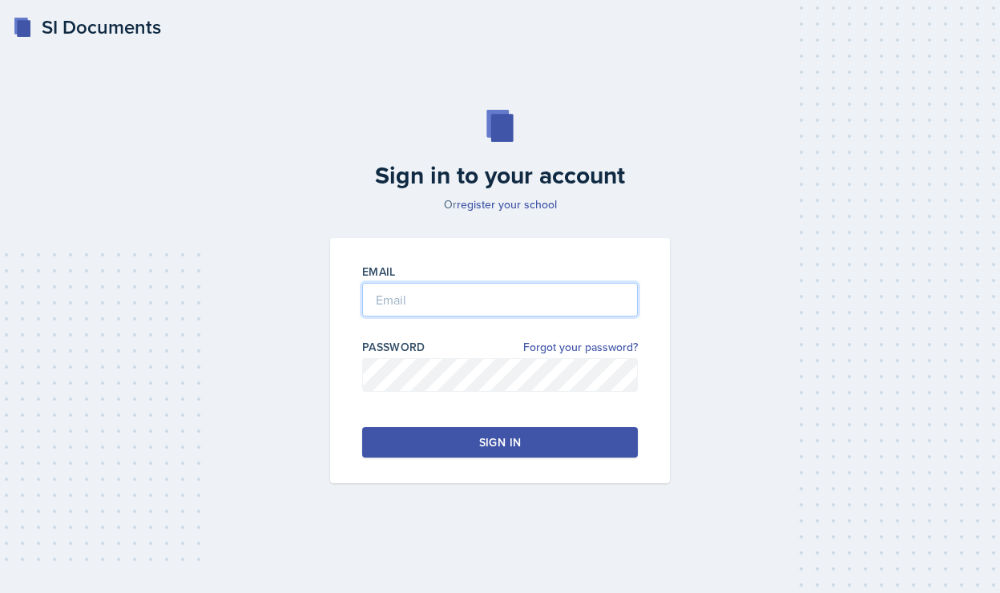
type input "[PERSON_NAME][EMAIL_ADDRESS][PERSON_NAME][DOMAIN_NAME]"
click at [543, 460] on div "Email [PERSON_NAME][EMAIL_ADDRESS][PERSON_NAME][DOMAIN_NAME] Password Forgot yo…" at bounding box center [500, 360] width 340 height 245
click at [543, 446] on button "Sign in" at bounding box center [500, 442] width 276 height 30
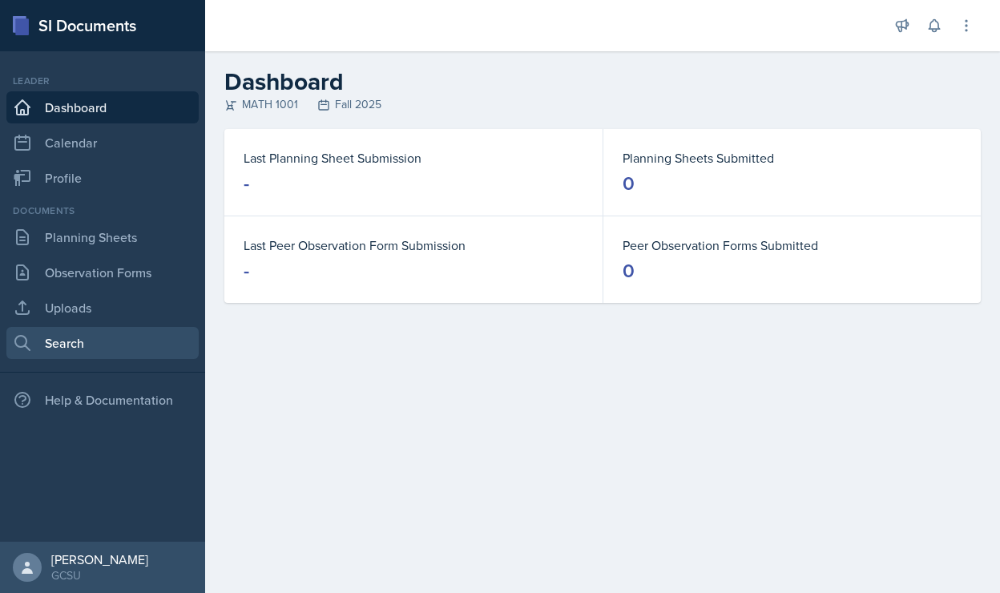
click at [120, 345] on link "Search" at bounding box center [102, 343] width 192 height 32
select select "all"
select select "1"
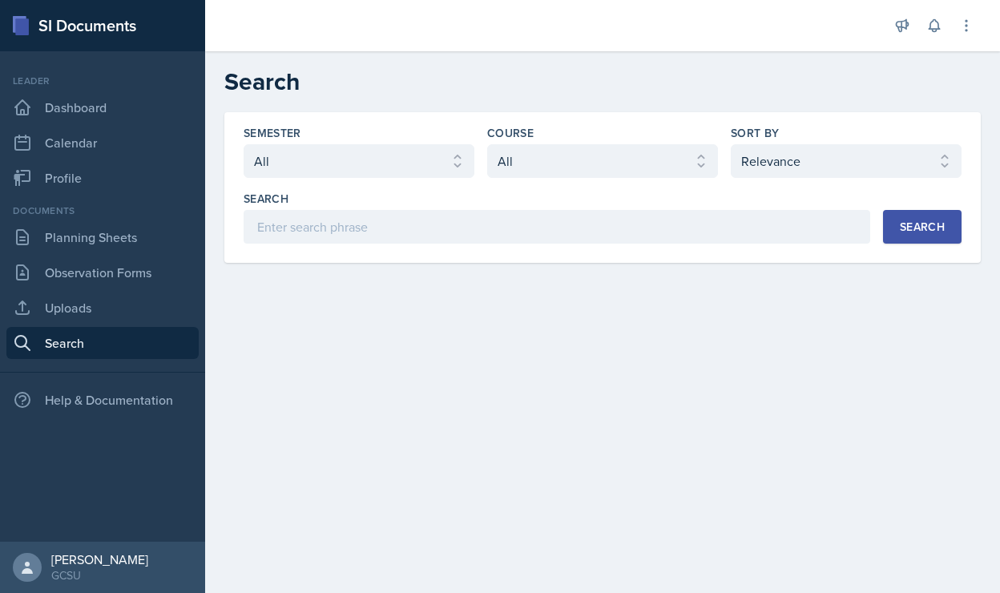
click at [571, 140] on div "Course" at bounding box center [602, 133] width 231 height 16
click at [570, 162] on select "Select course All ACCT 3101 ACCT 3102 ASTR 1000 BIOL 1100 BIOL 1107 BIOL 1108 B…" at bounding box center [602, 161] width 231 height 34
select select "c791e157-50e7-4c52-bb41-8889e21dc1fd"
click at [487, 144] on select "Select course All ACCT 3101 ACCT 3102 ASTR 1000 BIOL 1100 BIOL 1107 BIOL 1108 B…" at bounding box center [602, 161] width 231 height 34
click at [896, 244] on div "Semester Select semester All Fall 2025 Spring 2025 Fall 2024 Spring 2024 Fall 2…" at bounding box center [602, 187] width 757 height 151
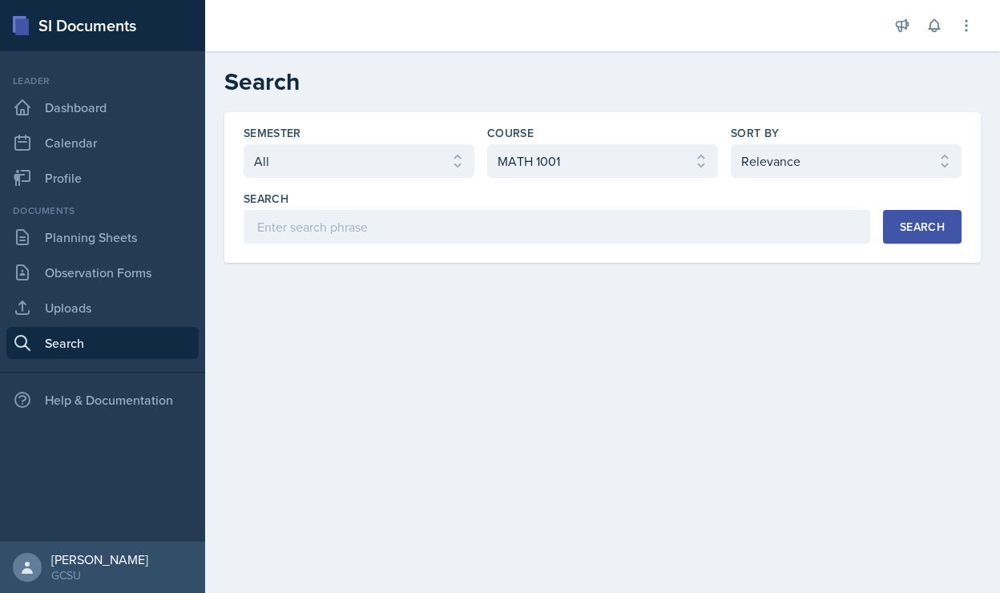
click at [900, 229] on div "Search" at bounding box center [922, 226] width 45 height 13
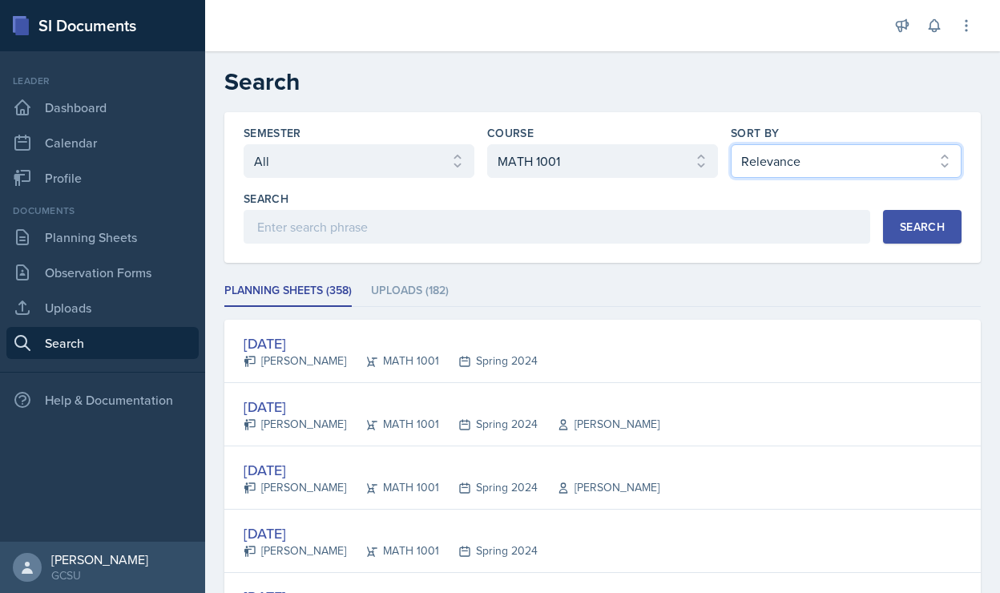
click at [799, 166] on select "Select sort by Relevance Document Date (Asc) Document Date (Desc)" at bounding box center [846, 161] width 231 height 34
click at [731, 144] on select "Select sort by Relevance Document Date (Asc) Document Date (Desc)" at bounding box center [846, 161] width 231 height 34
click at [951, 239] on button "Search" at bounding box center [922, 227] width 79 height 34
click at [837, 160] on select "Select sort by Relevance Document Date (Asc) Document Date (Desc)" at bounding box center [846, 161] width 231 height 34
select select "3"
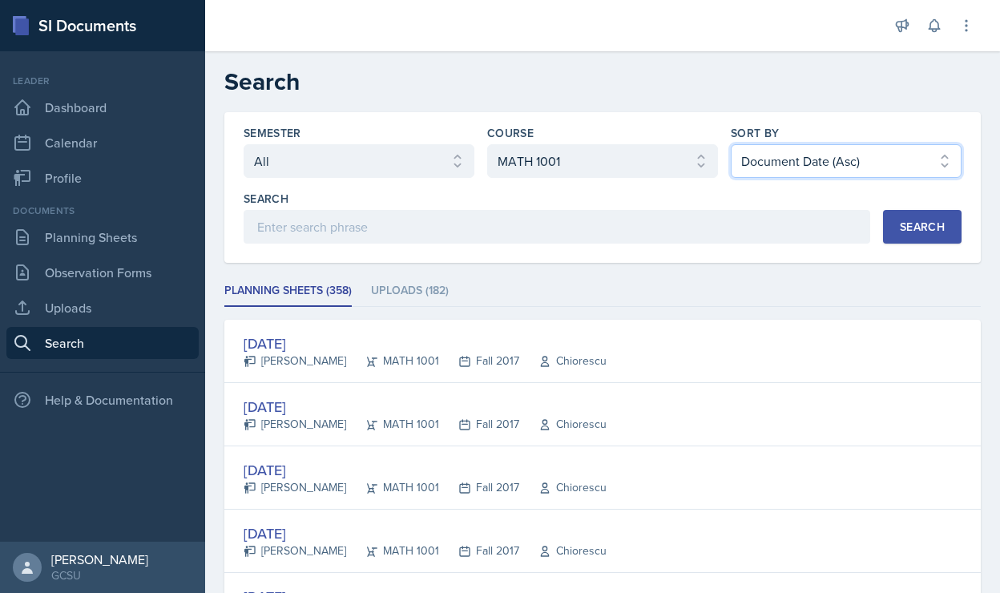
click at [731, 144] on select "Select sort by Relevance Document Date (Asc) Document Date (Desc)" at bounding box center [846, 161] width 231 height 34
click at [909, 230] on div "Search" at bounding box center [922, 226] width 45 height 13
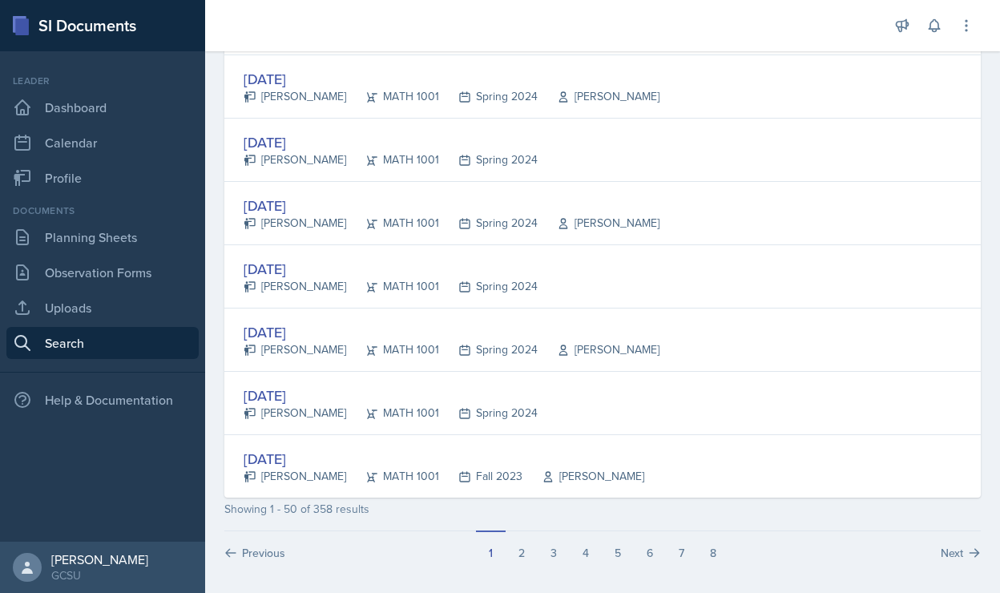
scroll to position [2988, 0]
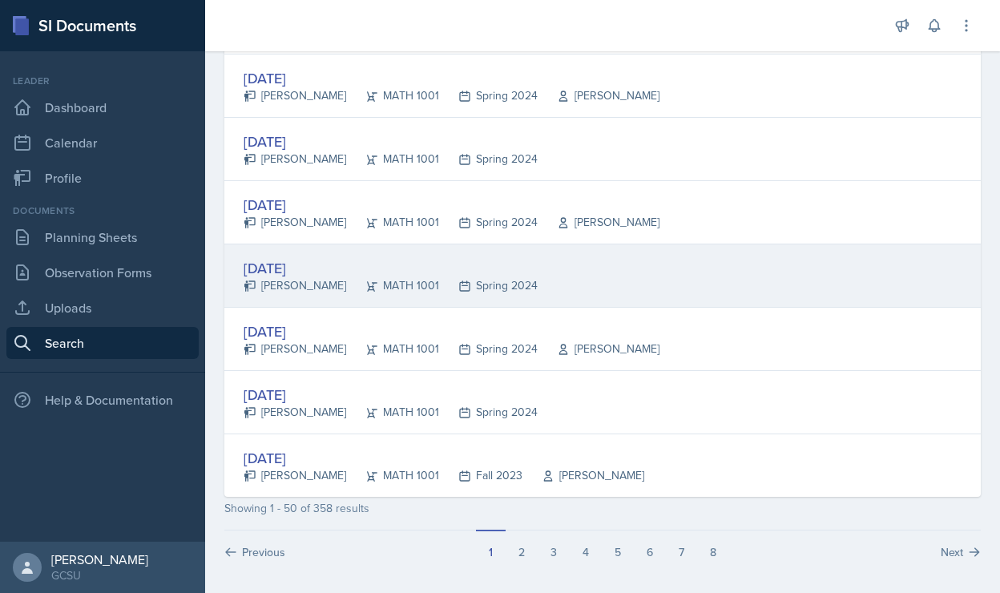
click at [277, 273] on div "[DATE]" at bounding box center [391, 268] width 294 height 22
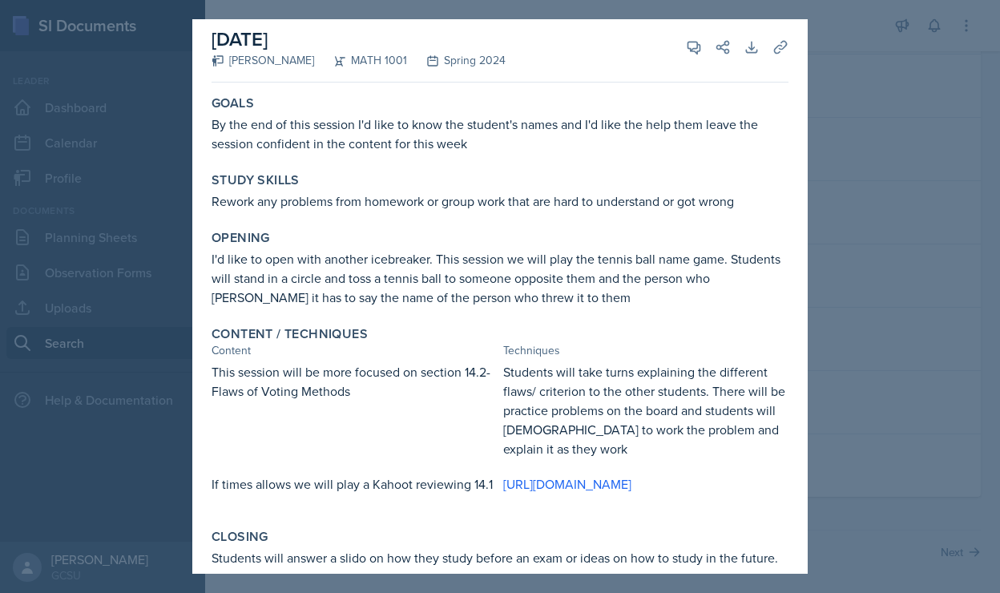
scroll to position [0, 0]
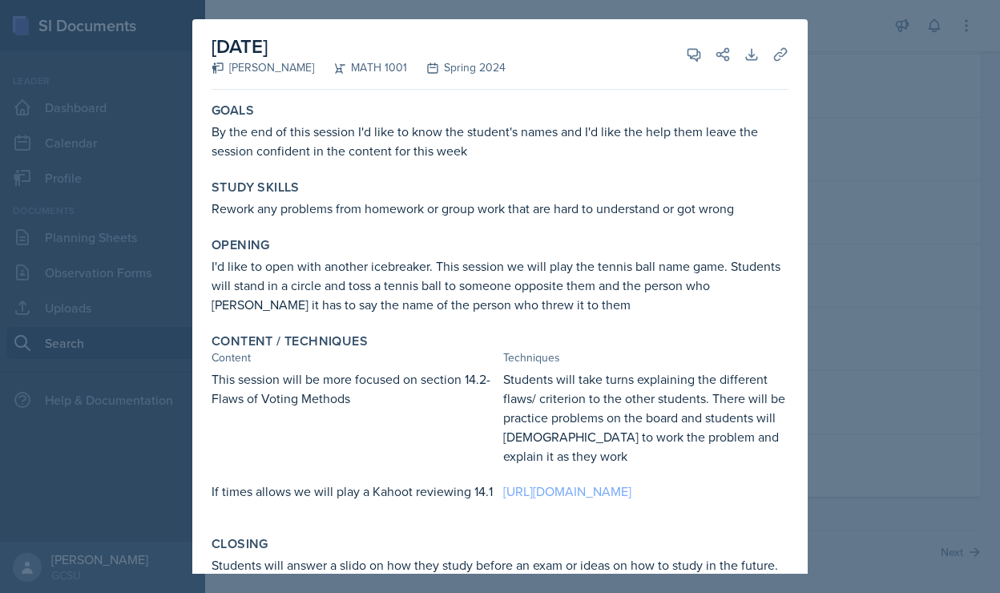
click at [573, 484] on link "[URL][DOMAIN_NAME]" at bounding box center [567, 492] width 128 height 18
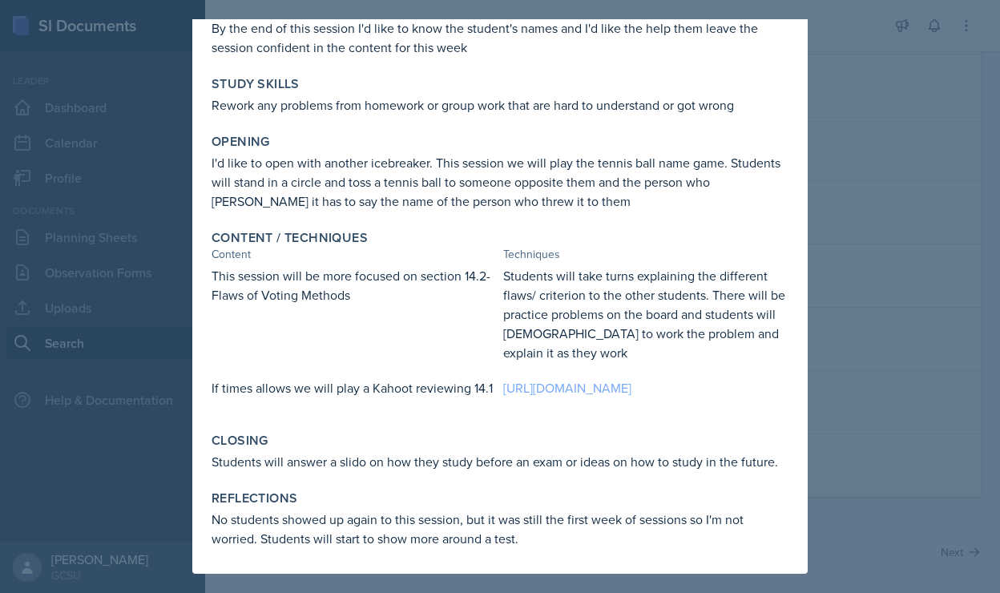
scroll to position [142, 0]
click at [580, 379] on link "[URL][DOMAIN_NAME]" at bounding box center [567, 388] width 128 height 18
click at [939, 240] on div at bounding box center [500, 296] width 1000 height 593
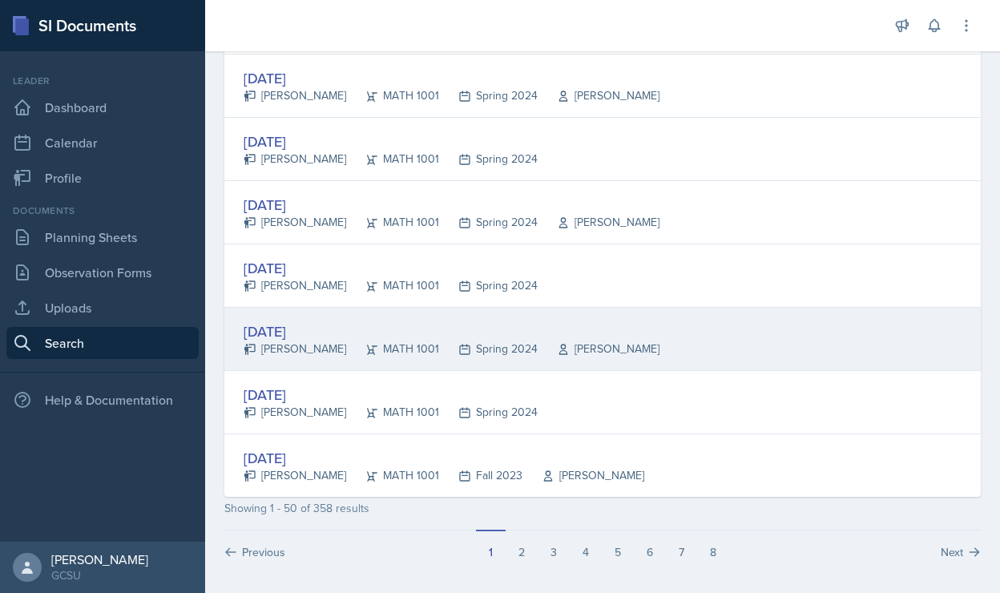
scroll to position [2994, 0]
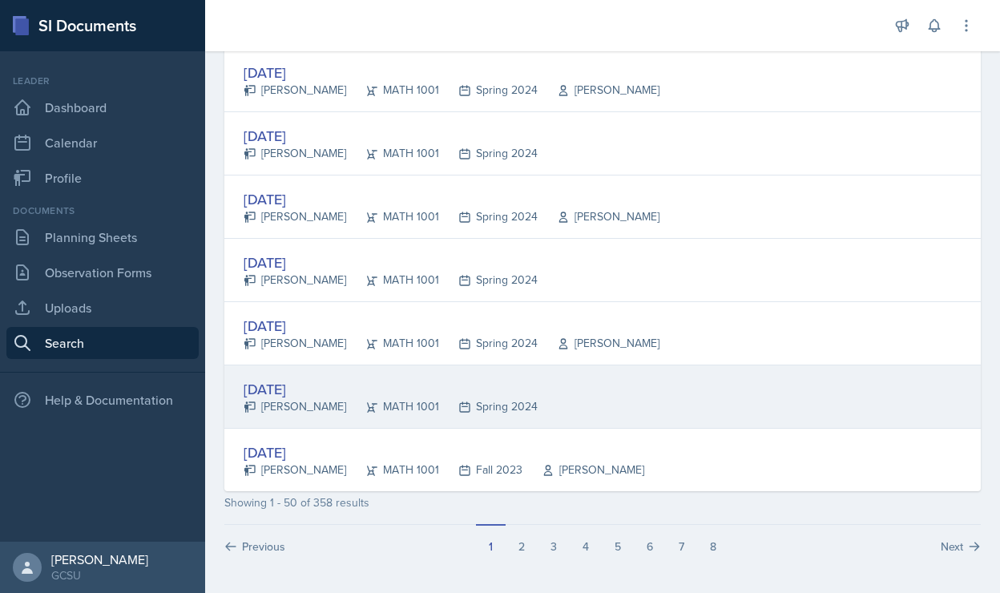
click at [272, 395] on div "[DATE]" at bounding box center [391, 389] width 294 height 22
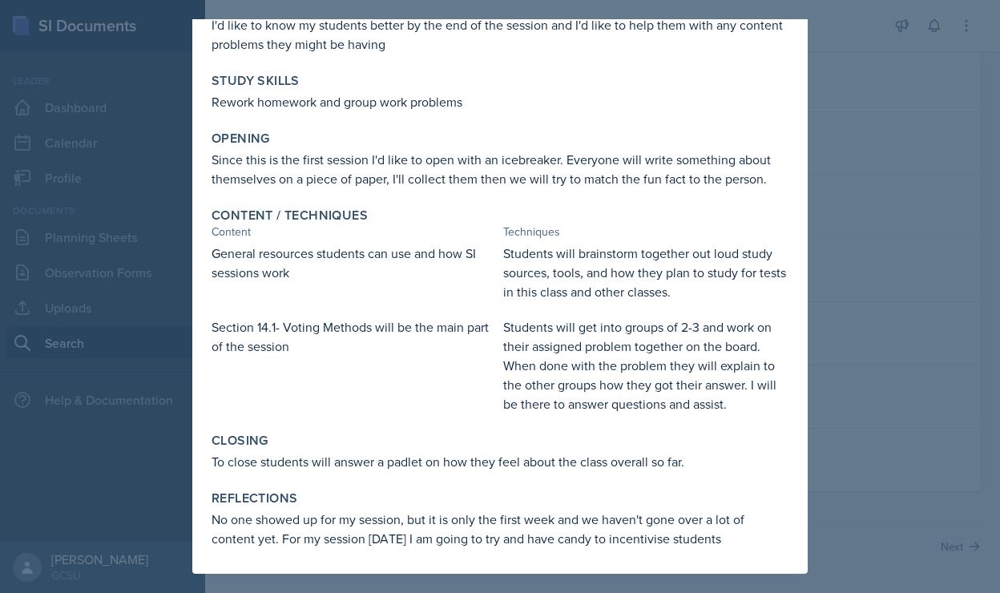
scroll to position [0, 0]
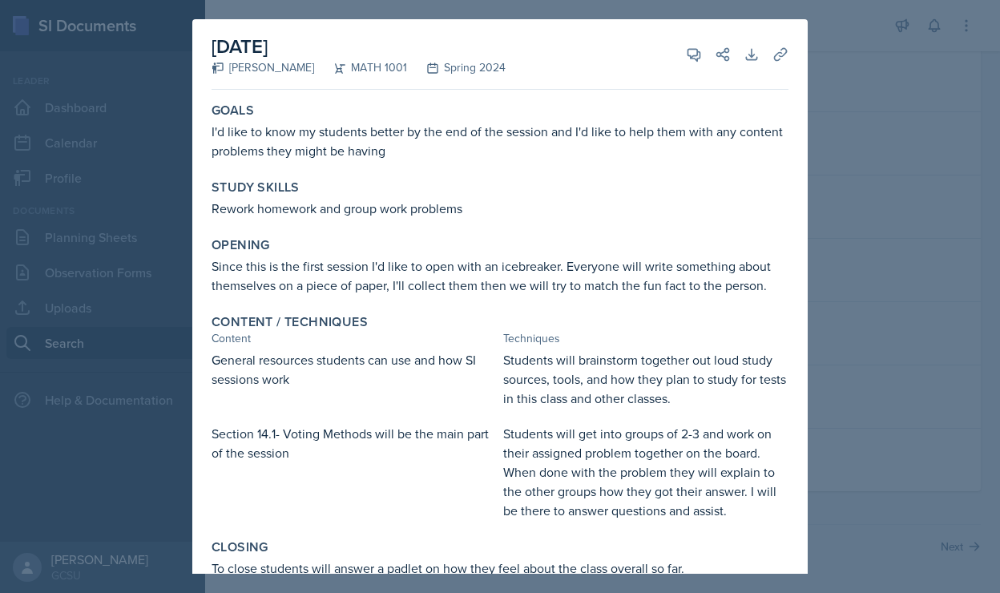
click at [895, 105] on div at bounding box center [500, 296] width 1000 height 593
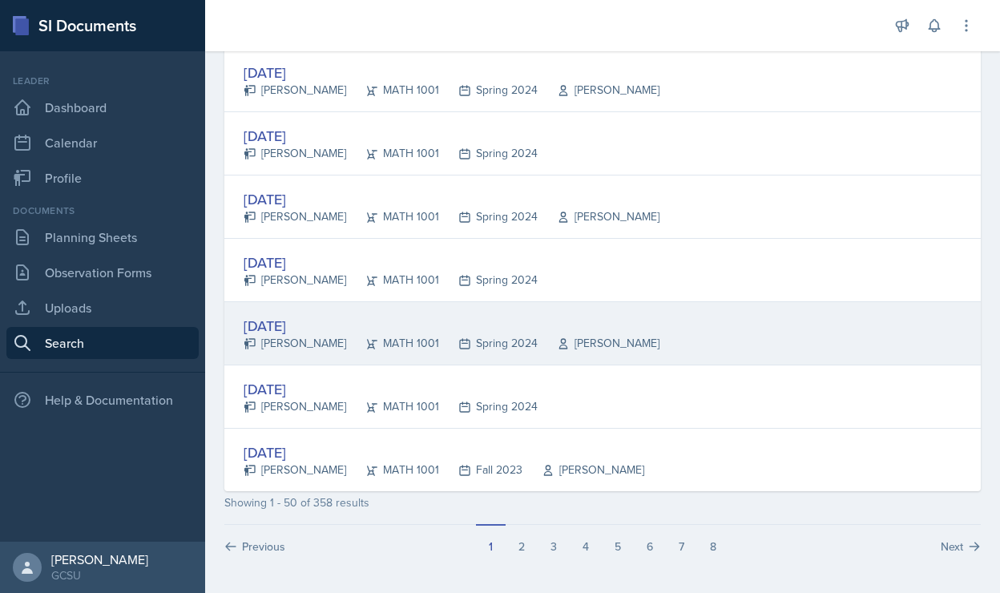
click at [285, 325] on div "[DATE]" at bounding box center [452, 326] width 416 height 22
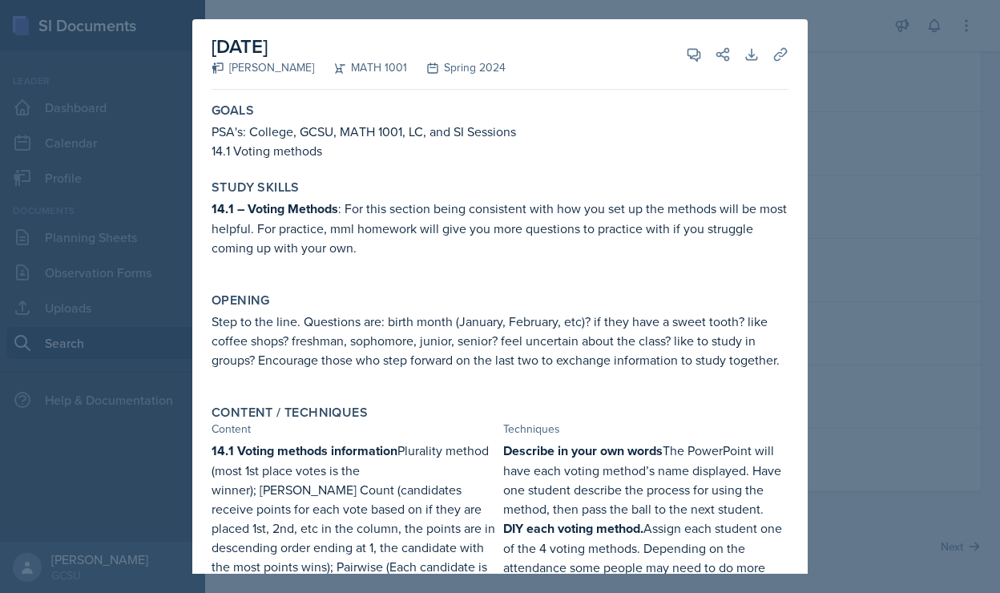
click at [887, 224] on div at bounding box center [500, 296] width 1000 height 593
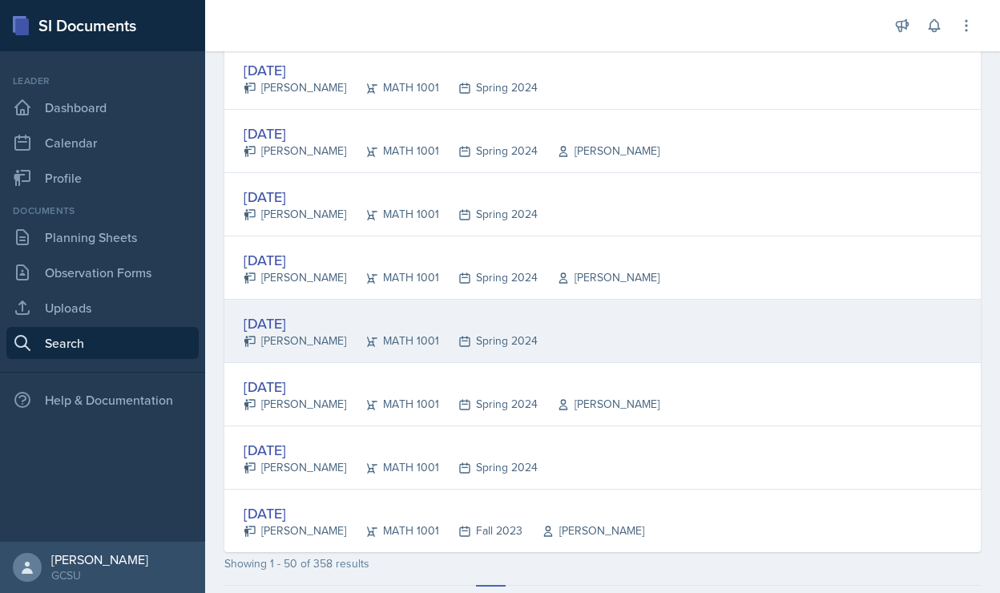
scroll to position [2931, 0]
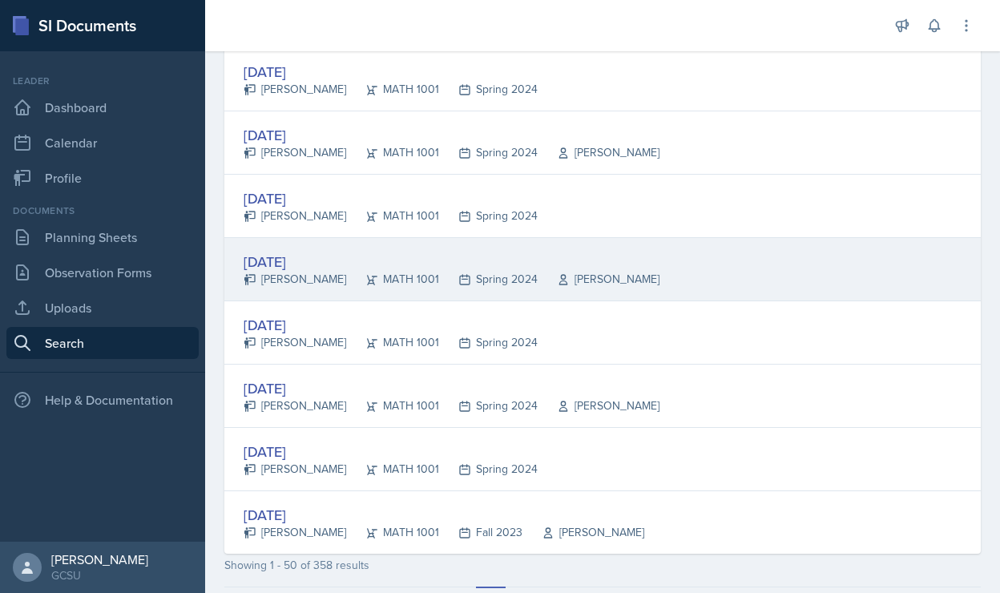
click at [260, 258] on div "[DATE]" at bounding box center [452, 262] width 416 height 22
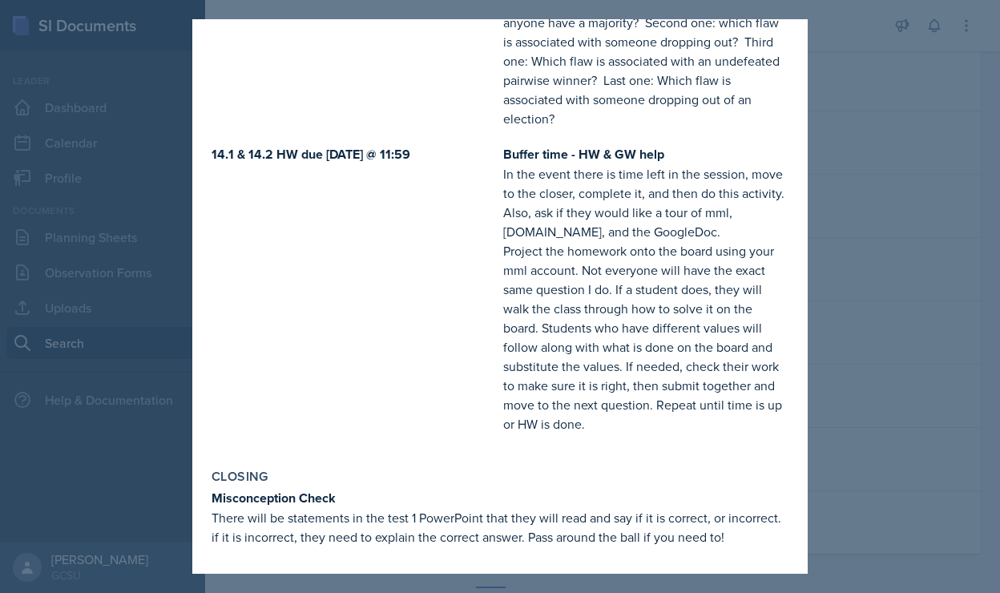
scroll to position [1644, 0]
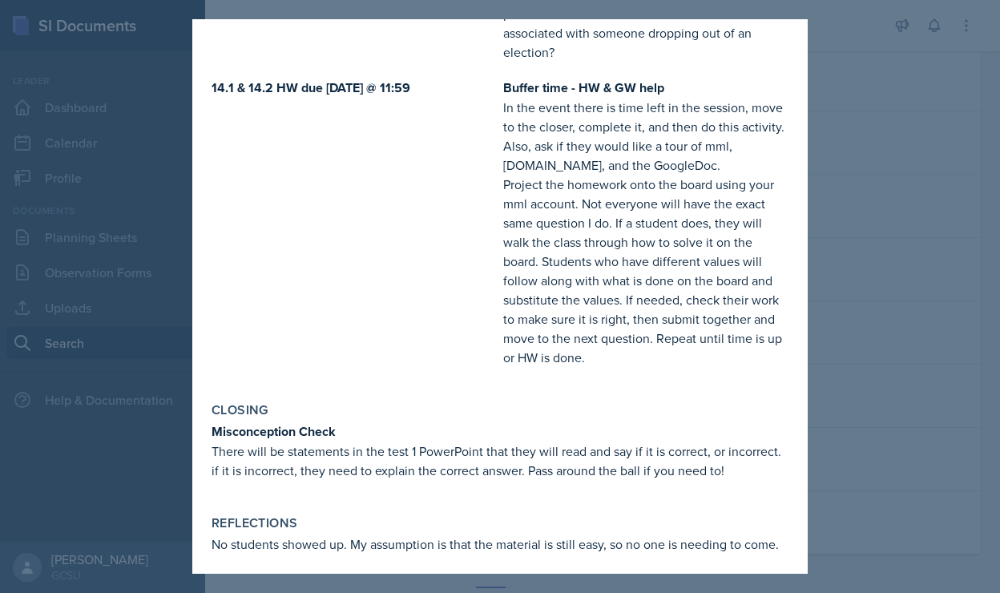
click at [850, 331] on div at bounding box center [500, 296] width 1000 height 593
